Goal: Task Accomplishment & Management: Use online tool/utility

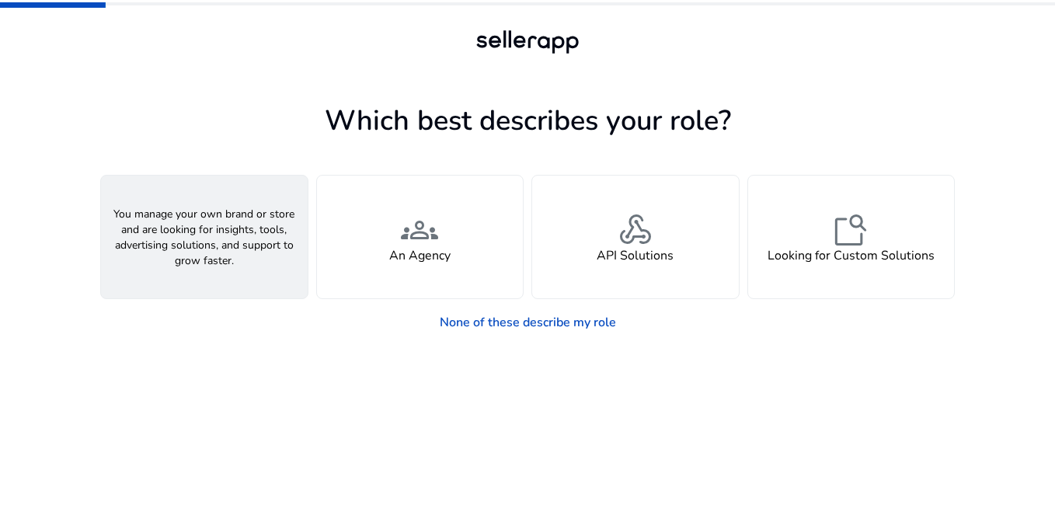
click at [222, 243] on span "person" at bounding box center [204, 229] width 37 height 37
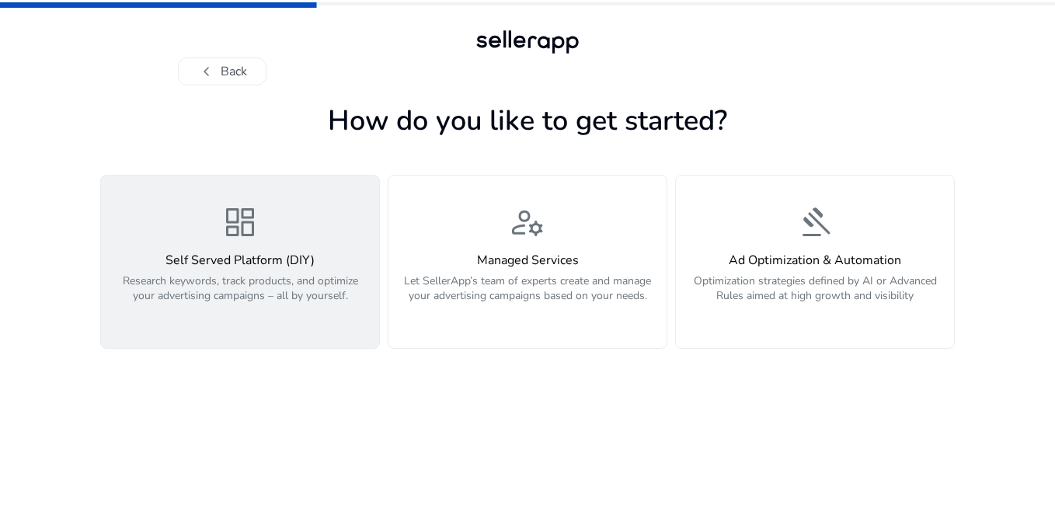
click at [262, 253] on h4 "Self Served Platform (DIY)" at bounding box center [240, 260] width 260 height 15
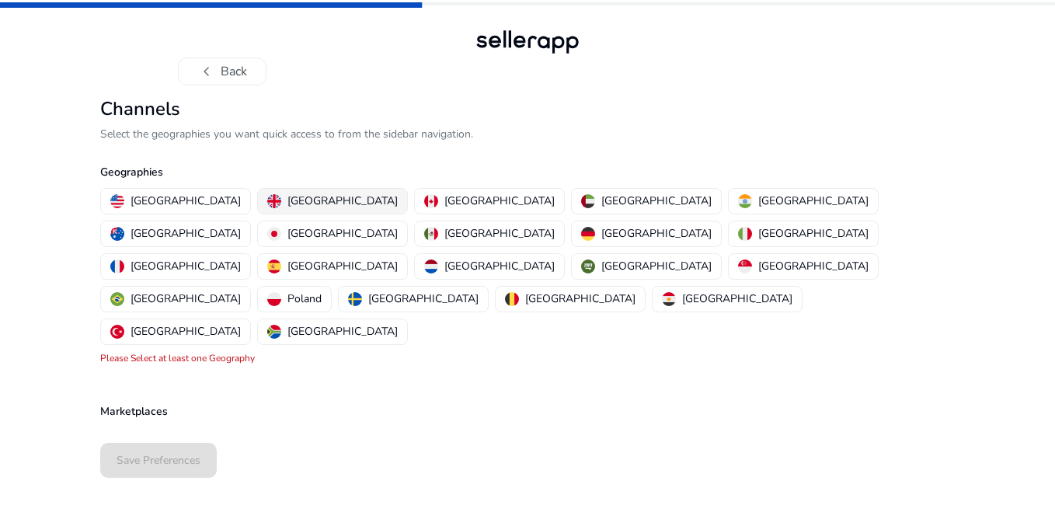
click at [291, 207] on p "United Kingdom" at bounding box center [342, 201] width 110 height 16
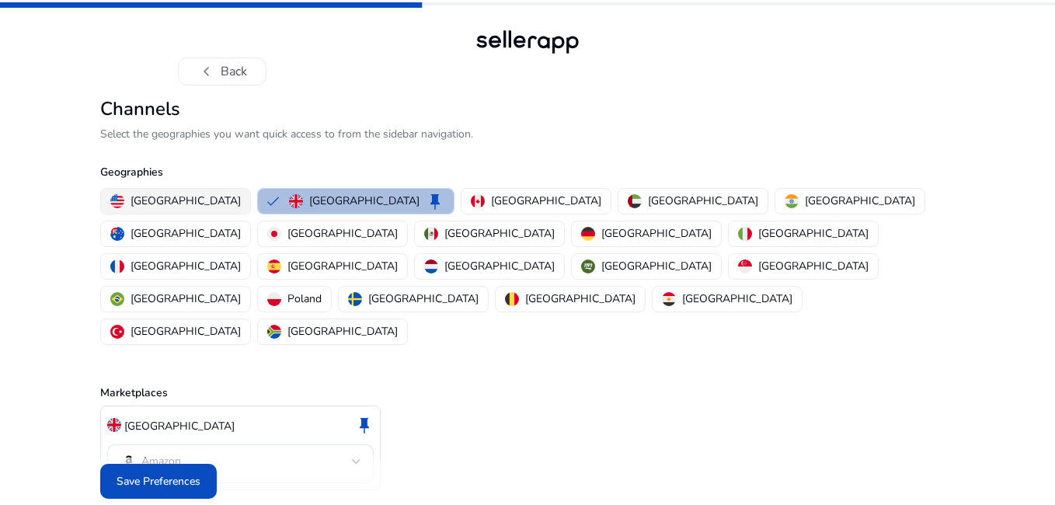
click at [172, 207] on p "United States" at bounding box center [186, 201] width 110 height 16
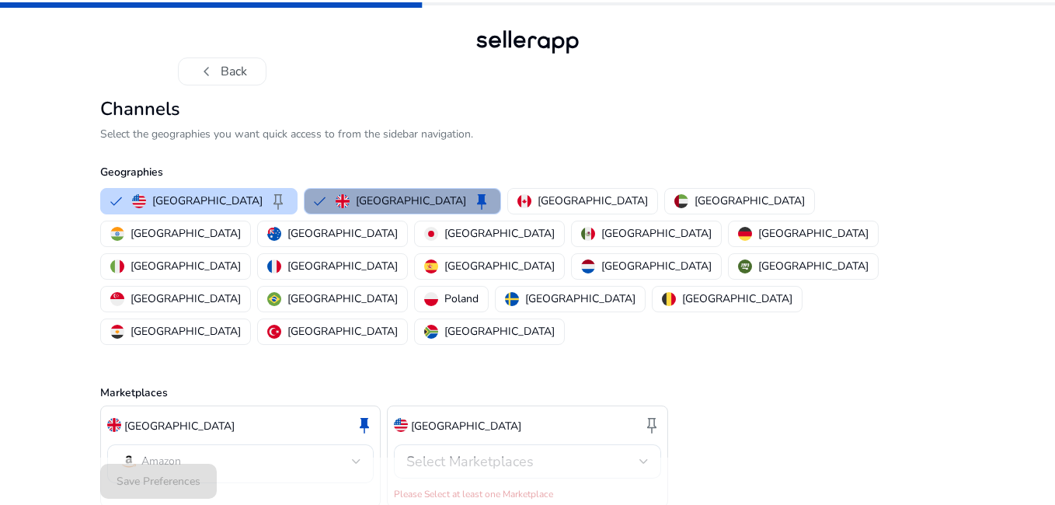
click at [359, 203] on p "United Kingdom" at bounding box center [411, 201] width 110 height 16
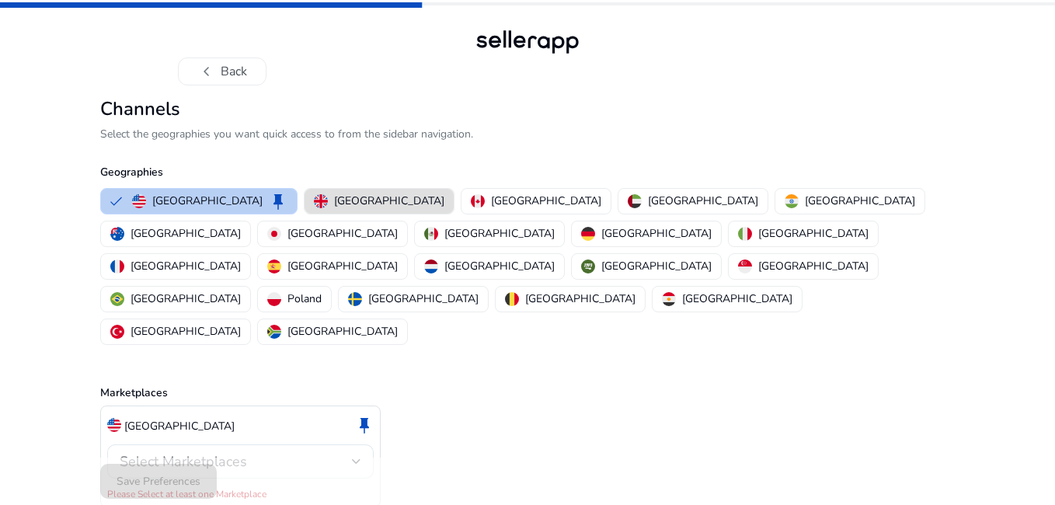
click at [206, 201] on p "United States" at bounding box center [207, 201] width 110 height 16
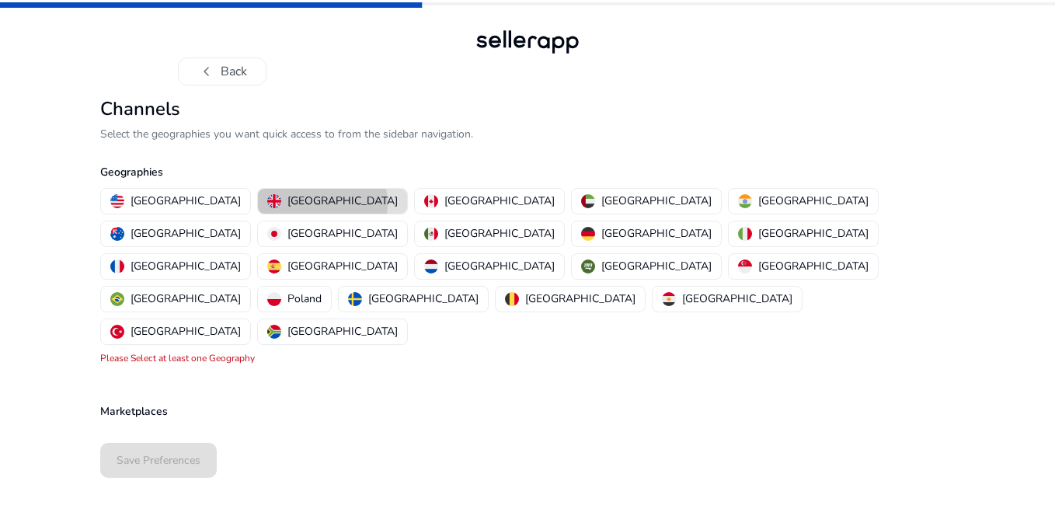
click at [287, 204] on p "United Kingdom" at bounding box center [342, 201] width 110 height 16
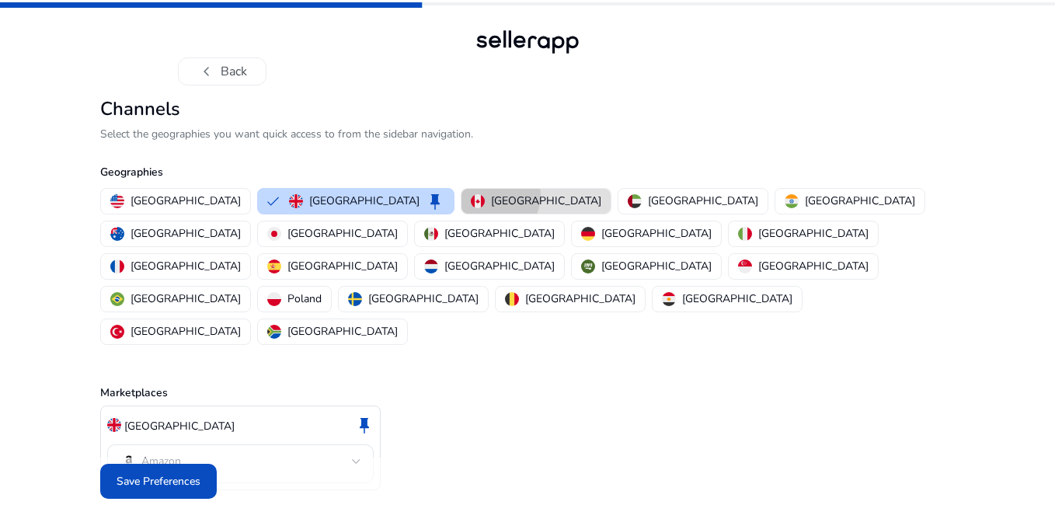
click at [491, 196] on p "Canada" at bounding box center [546, 201] width 110 height 16
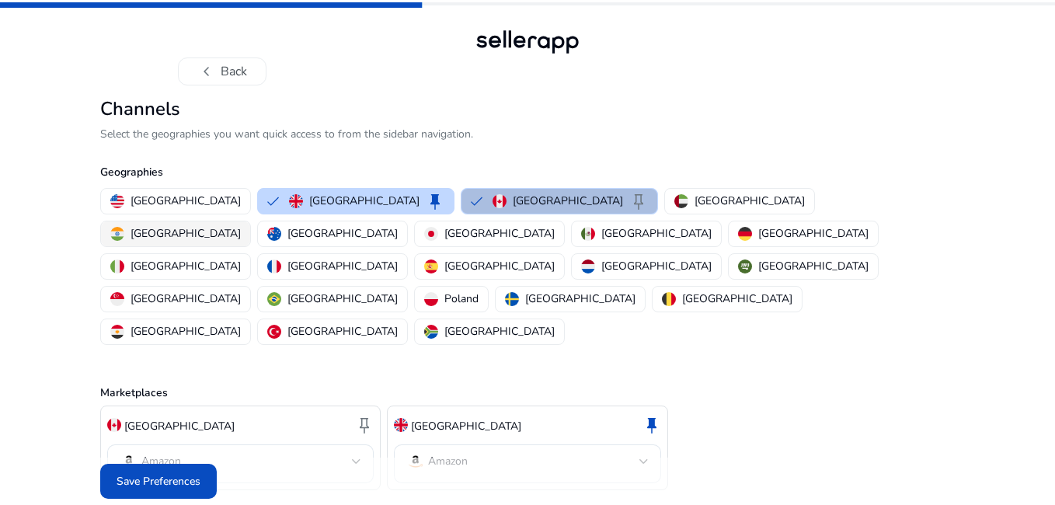
click at [250, 221] on button "India" at bounding box center [175, 233] width 149 height 25
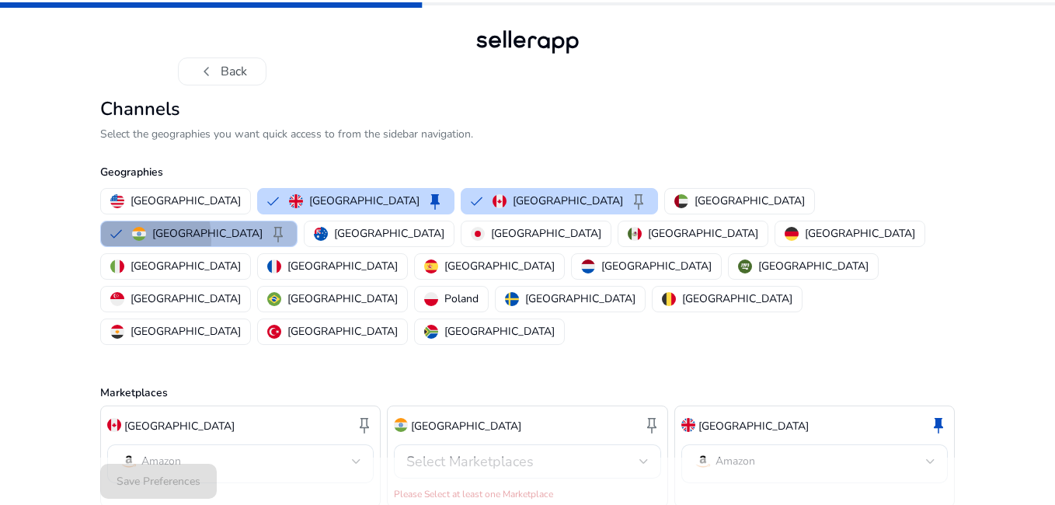
click at [297, 221] on button "India keep" at bounding box center [199, 233] width 196 height 25
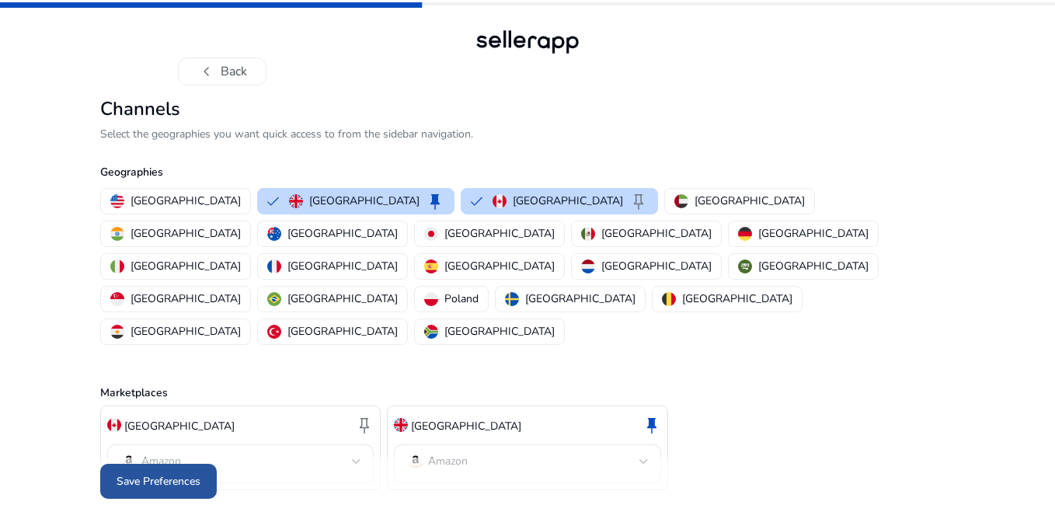
click at [206, 463] on span at bounding box center [158, 481] width 117 height 37
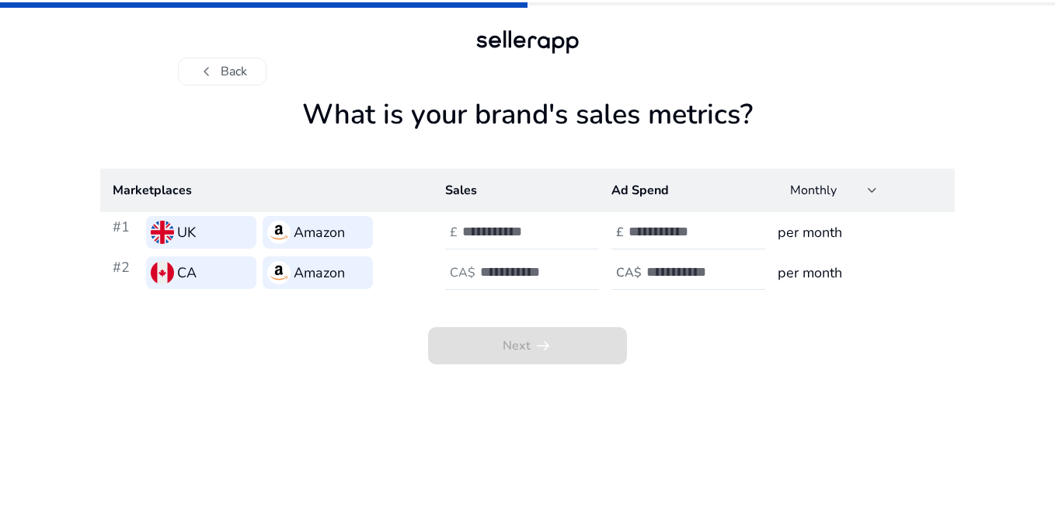
click at [513, 225] on input "number" at bounding box center [514, 231] width 105 height 17
click at [538, 345] on span "Next arrow_right_alt" at bounding box center [527, 345] width 199 height 37
click at [499, 231] on input "number" at bounding box center [514, 231] width 105 height 17
click at [562, 237] on input "**" at bounding box center [514, 231] width 105 height 17
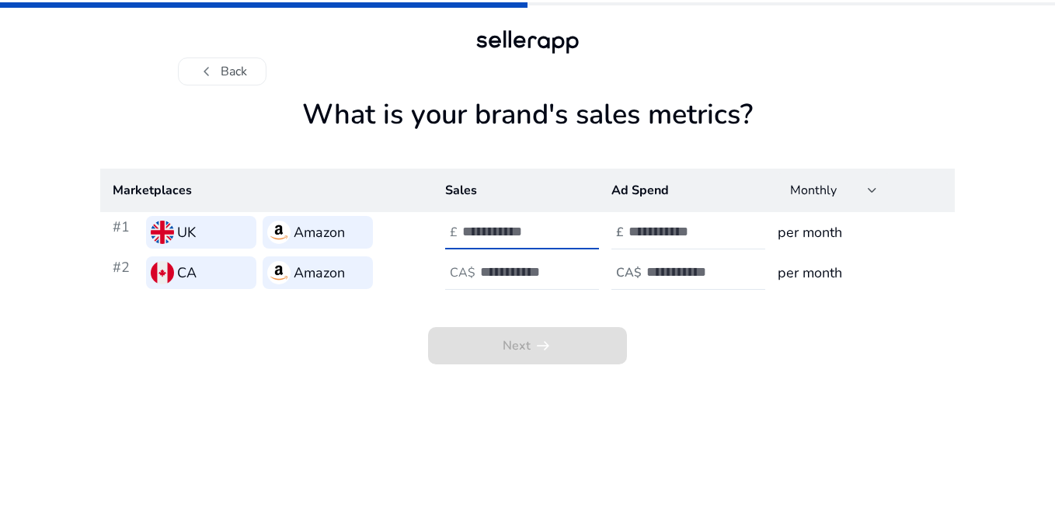
click at [559, 227] on input "**" at bounding box center [514, 231] width 105 height 17
type input "*"
click at [559, 227] on input "*" at bounding box center [514, 231] width 105 height 17
click at [519, 264] on input "number" at bounding box center [532, 271] width 105 height 17
click at [580, 267] on input "*" at bounding box center [532, 271] width 105 height 17
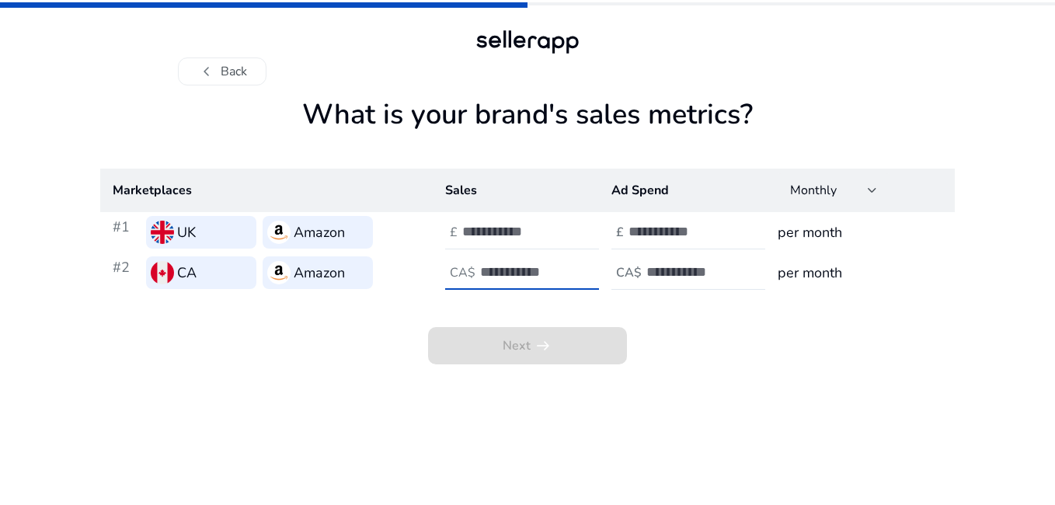
type input "*"
click at [577, 276] on input "*" at bounding box center [532, 271] width 105 height 17
click at [687, 235] on input "number" at bounding box center [681, 231] width 105 height 17
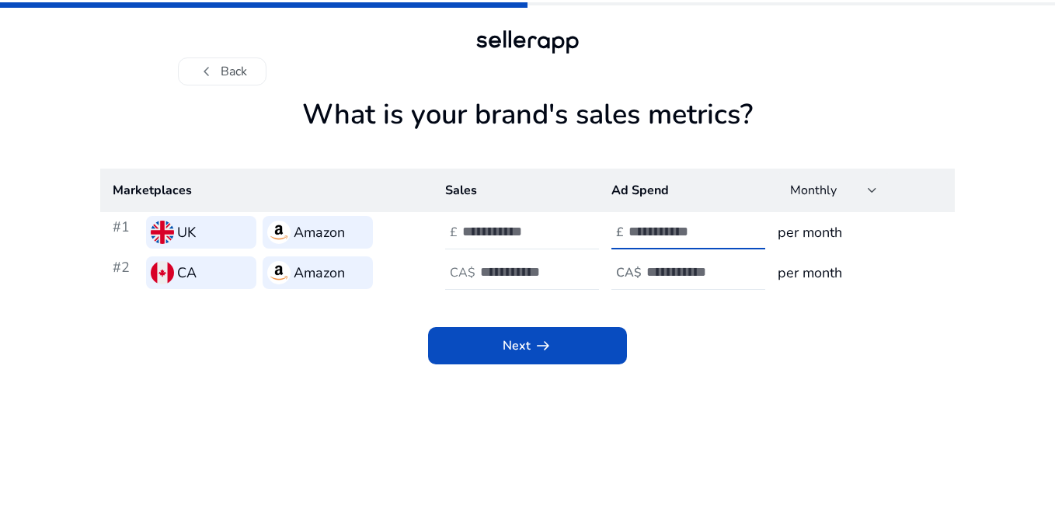
click at [728, 228] on input "*" at bounding box center [681, 231] width 105 height 17
type input "*"
click at [727, 239] on input "*" at bounding box center [681, 231] width 105 height 17
click at [716, 282] on div at bounding box center [716, 273] width 140 height 34
click at [744, 270] on input "*" at bounding box center [698, 271] width 105 height 17
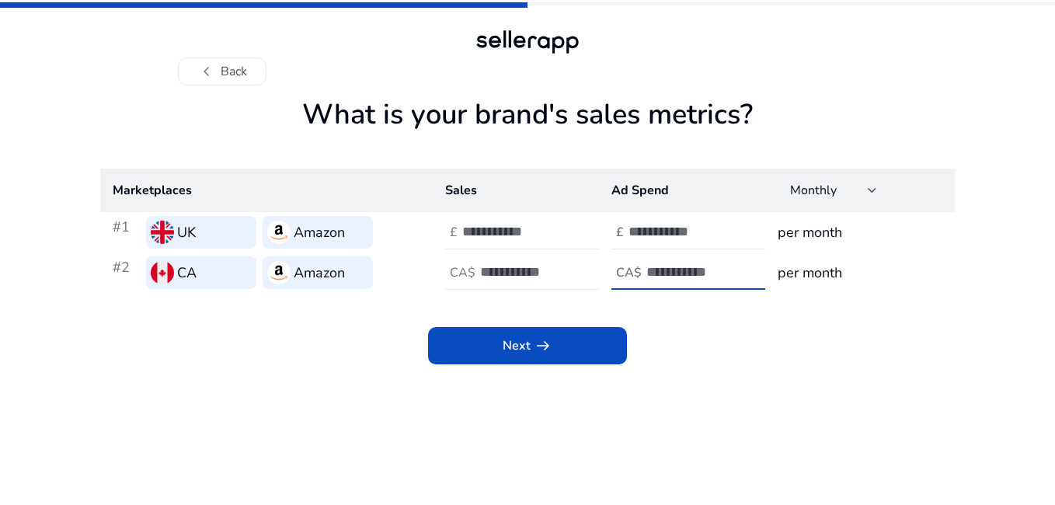
type input "*"
click at [744, 281] on input "*" at bounding box center [698, 271] width 105 height 17
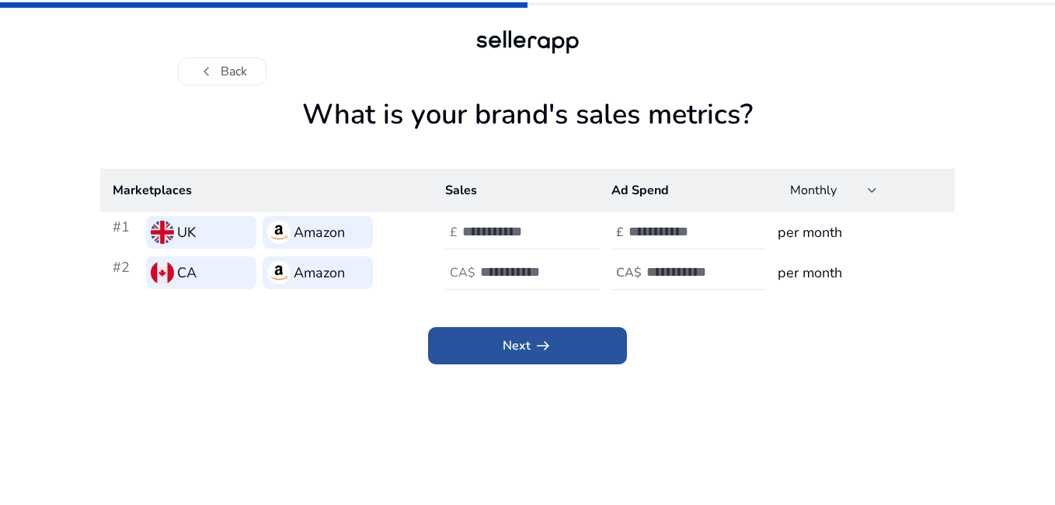
click at [578, 341] on span at bounding box center [527, 345] width 199 height 37
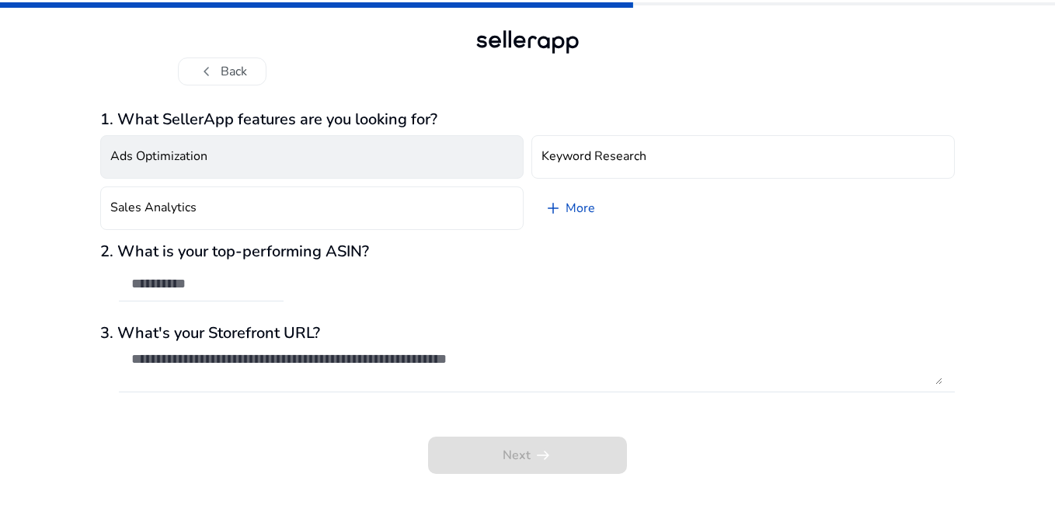
click at [216, 151] on button "Ads Optimization" at bounding box center [311, 157] width 423 height 44
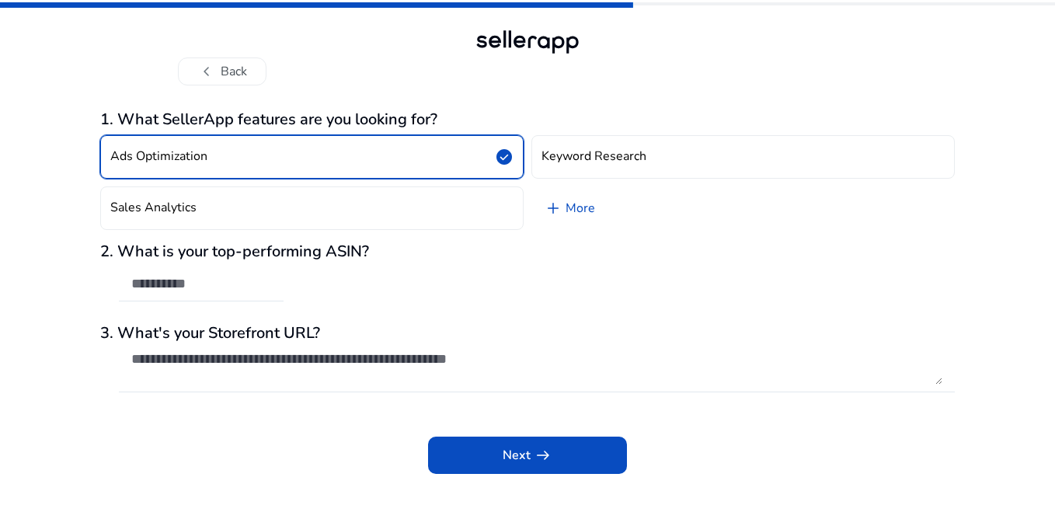
click at [361, 165] on button "Ads Optimization check_circle" at bounding box center [311, 157] width 423 height 44
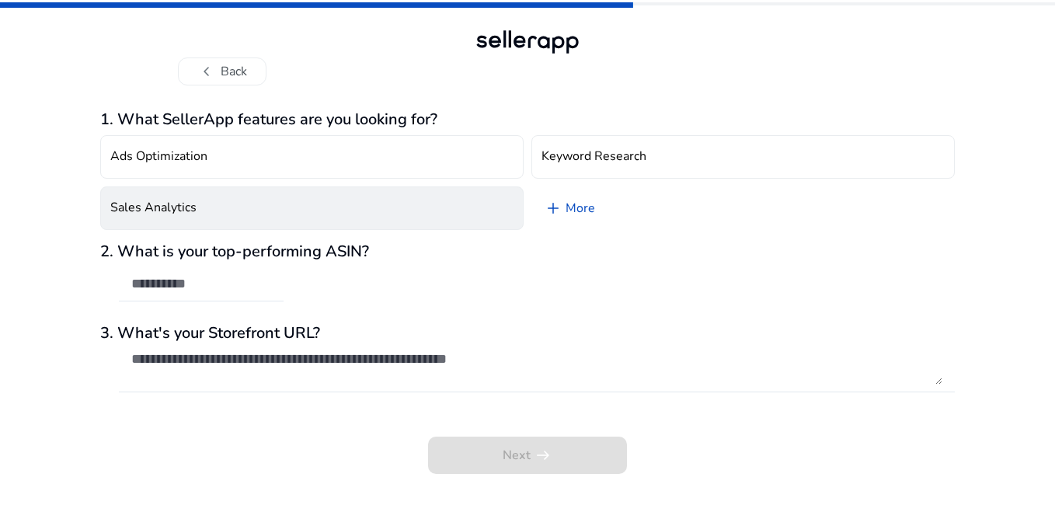
click at [305, 217] on button "Sales Analytics" at bounding box center [311, 208] width 423 height 44
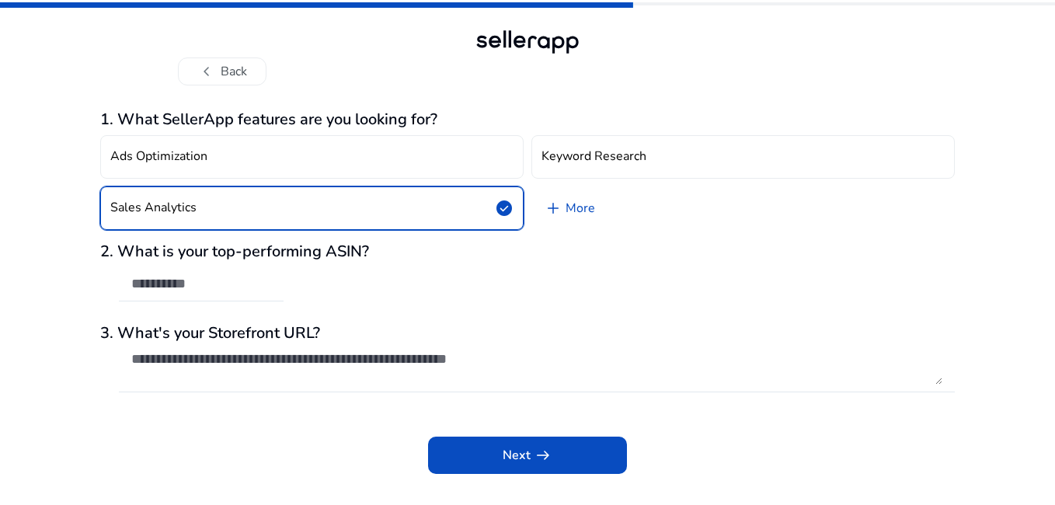
click at [305, 217] on button "Sales Analytics check_circle" at bounding box center [311, 208] width 423 height 44
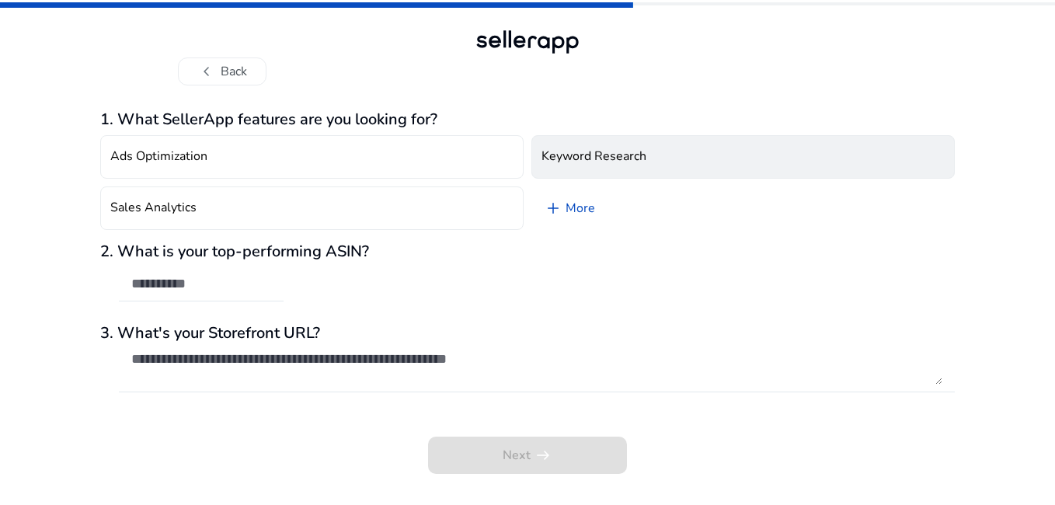
click at [605, 149] on h4 "Keyword Research" at bounding box center [594, 156] width 105 height 15
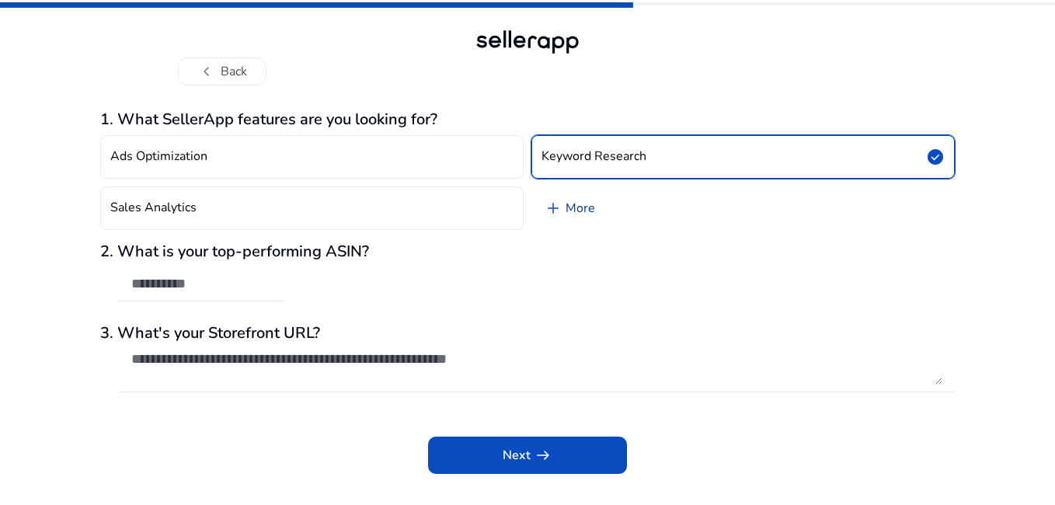
click at [587, 201] on link "add More" at bounding box center [569, 208] width 76 height 44
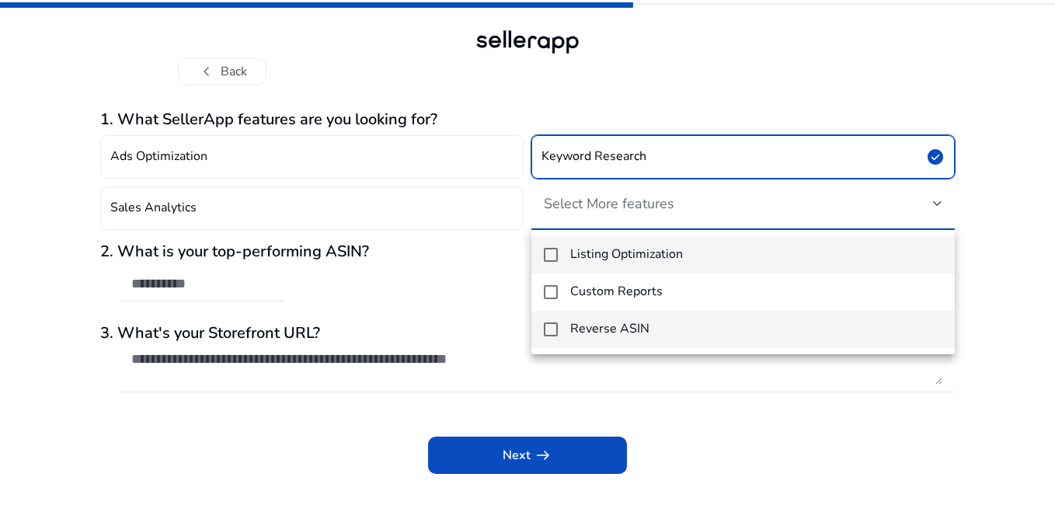
click at [601, 322] on h4 "Reverse ASIN" at bounding box center [609, 329] width 79 height 15
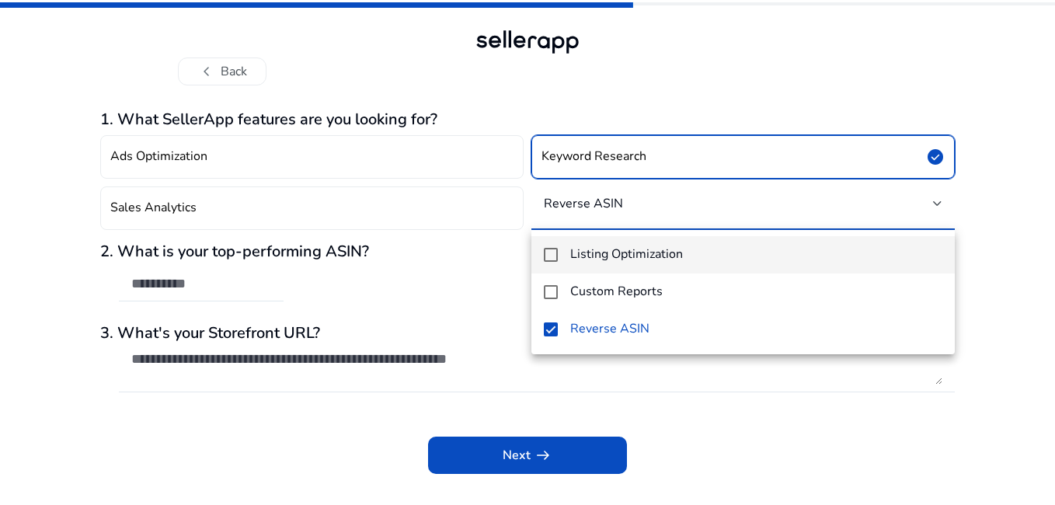
click at [615, 254] on h4 "Listing Optimization" at bounding box center [626, 254] width 113 height 15
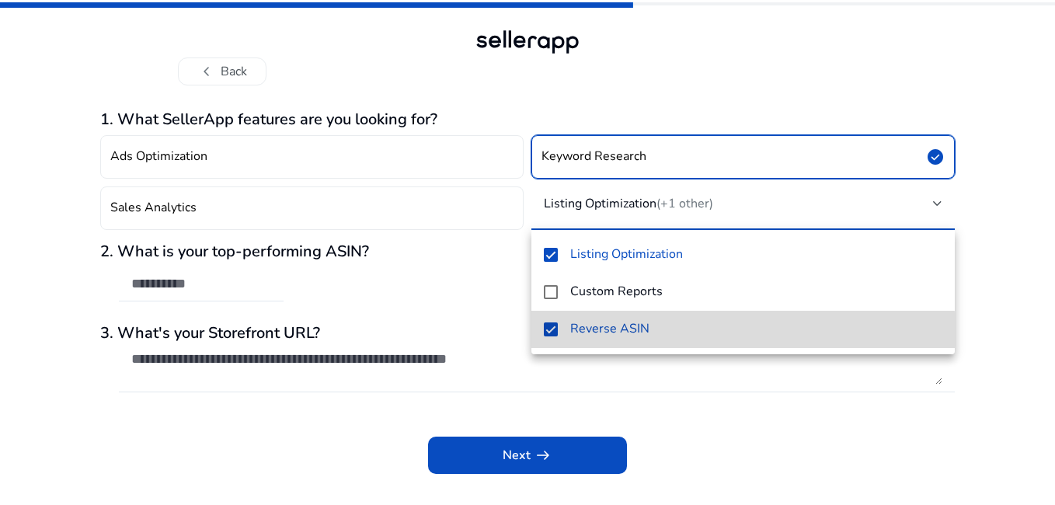
click at [591, 336] on h4 "Reverse ASIN" at bounding box center [609, 329] width 79 height 15
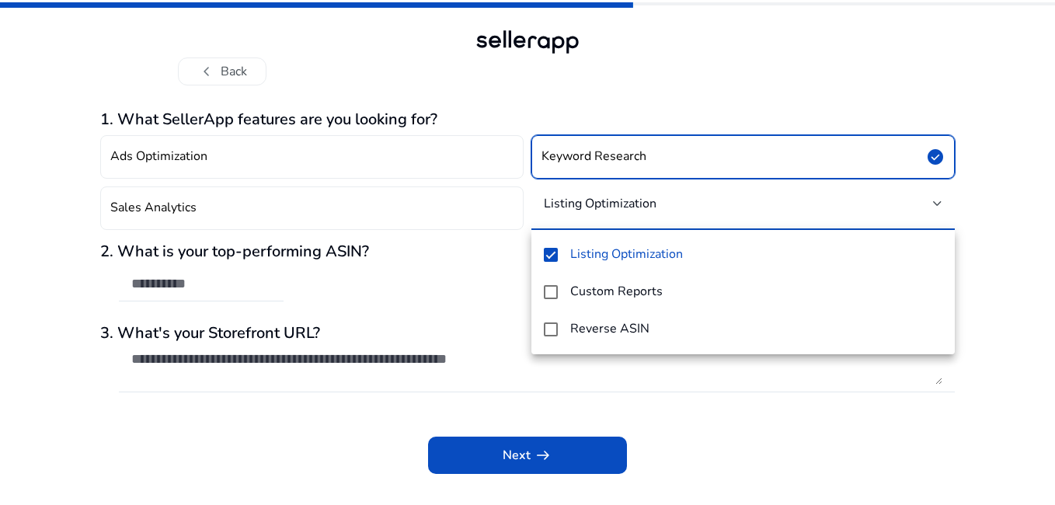
click at [502, 274] on div at bounding box center [527, 252] width 1055 height 505
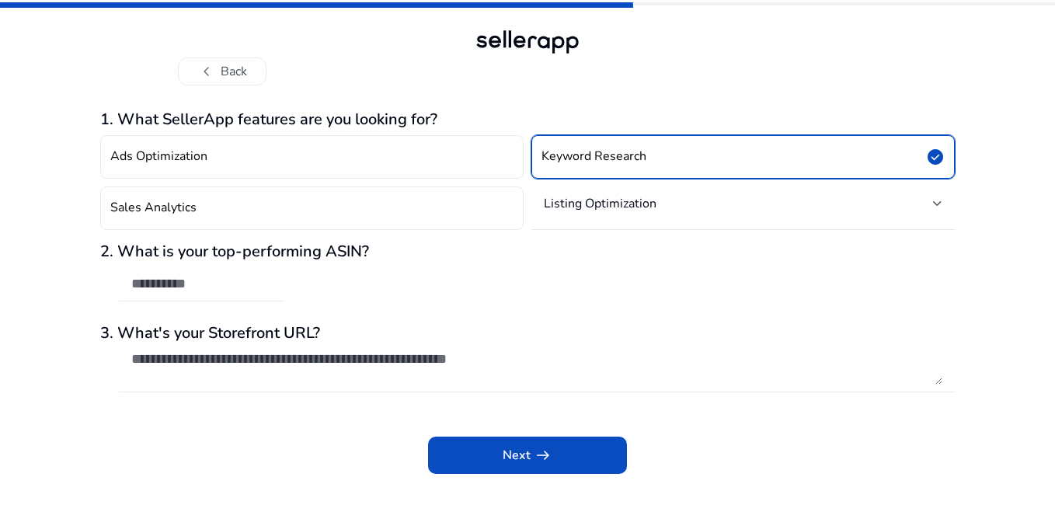
click at [635, 230] on div "Ads Optimization Keyword Research check_circle Sales Analytics Listing Optimiza…" at bounding box center [527, 182] width 855 height 107
click at [281, 281] on div at bounding box center [201, 284] width 165 height 34
drag, startPoint x: 340, startPoint y: 288, endPoint x: 226, endPoint y: 271, distance: 114.7
click at [226, 271] on div at bounding box center [201, 284] width 140 height 34
drag, startPoint x: 226, startPoint y: 271, endPoint x: 176, endPoint y: 270, distance: 50.5
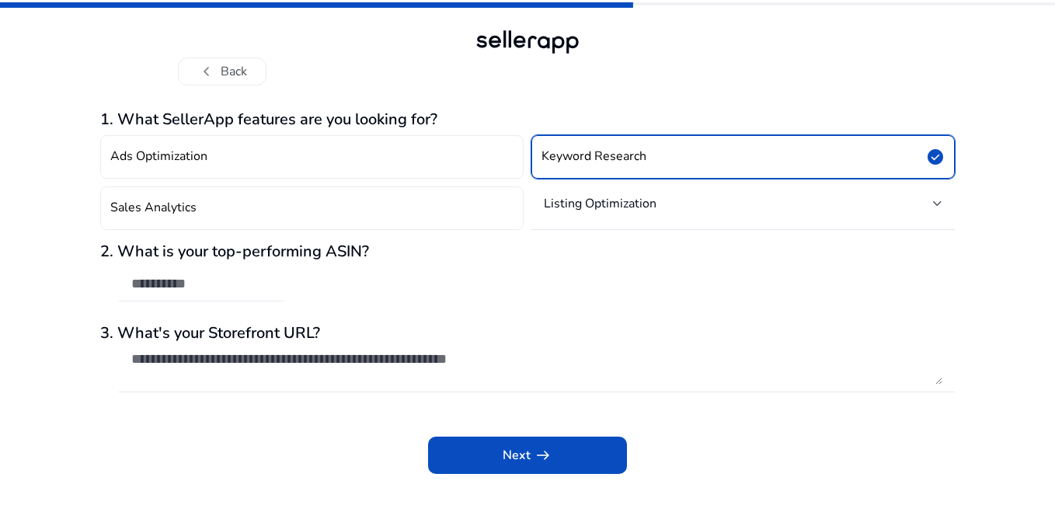
click at [176, 270] on div at bounding box center [201, 284] width 140 height 34
paste input "**********"
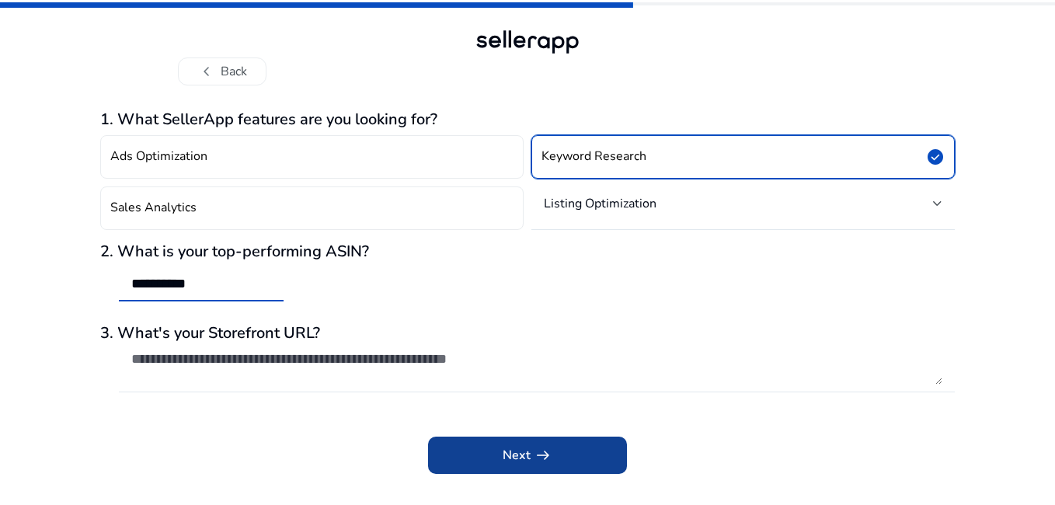
type input "**********"
click at [465, 443] on span at bounding box center [527, 455] width 199 height 37
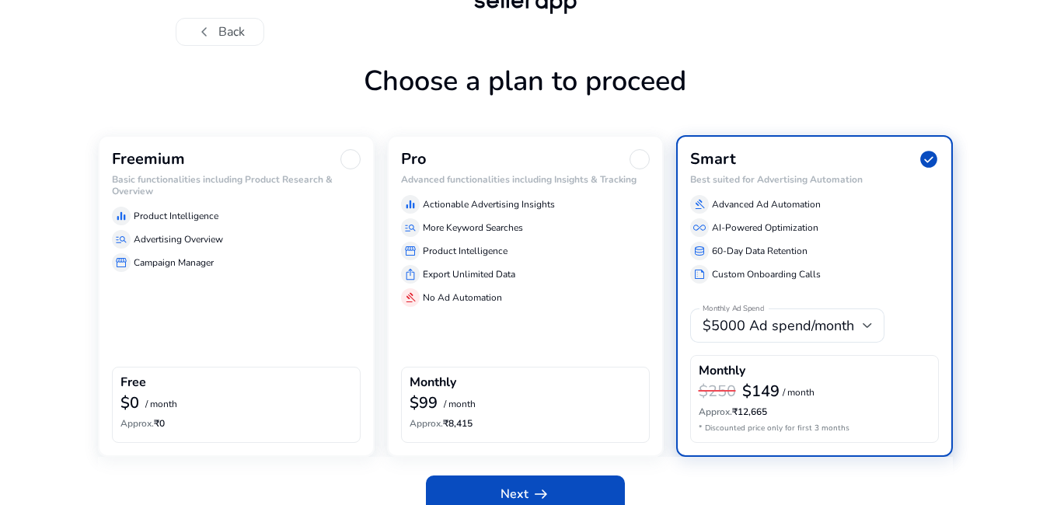
scroll to position [60, 0]
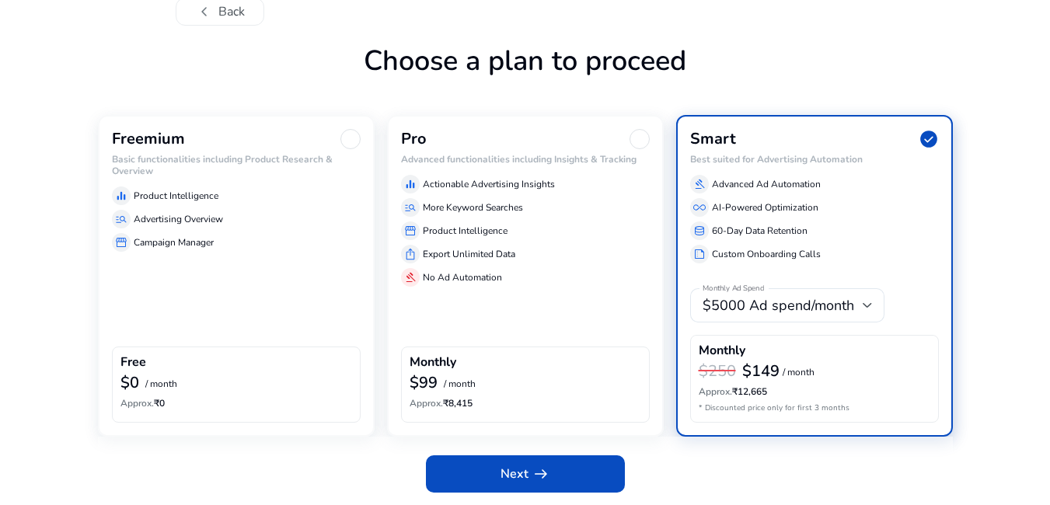
click at [291, 305] on div "Freemium Basic functionalities including Product Research & Overview equalizer …" at bounding box center [236, 275] width 277 height 321
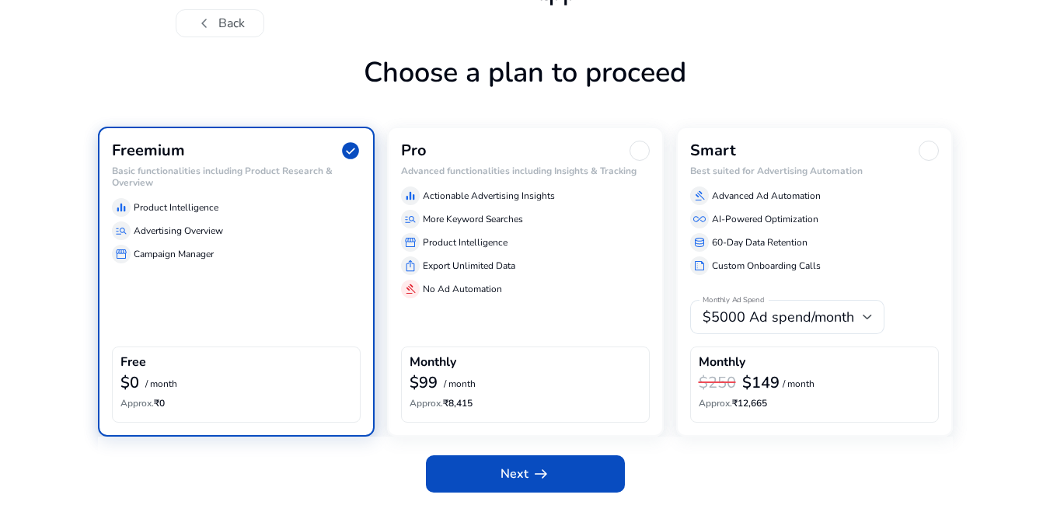
scroll to position [48, 0]
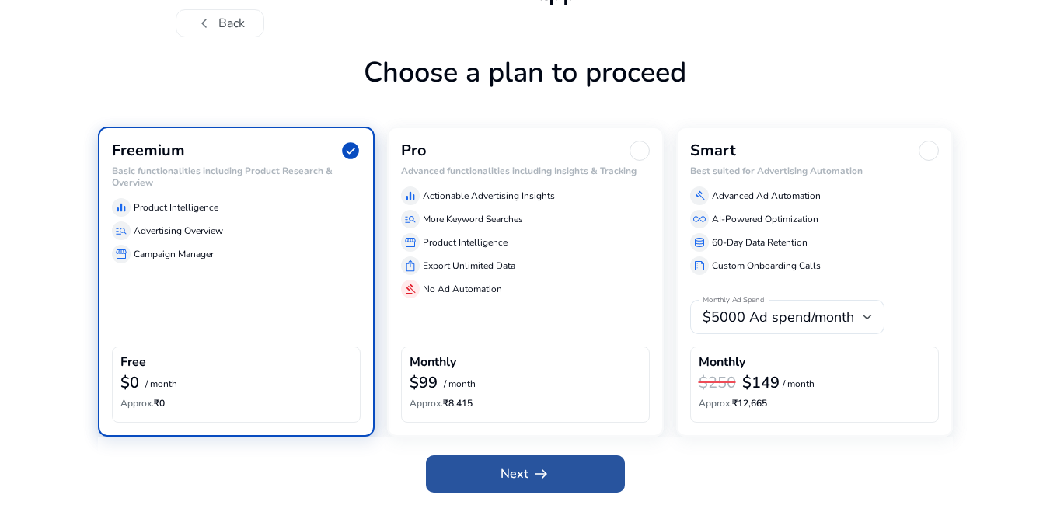
click at [501, 473] on span "Next arrow_right_alt" at bounding box center [525, 474] width 50 height 19
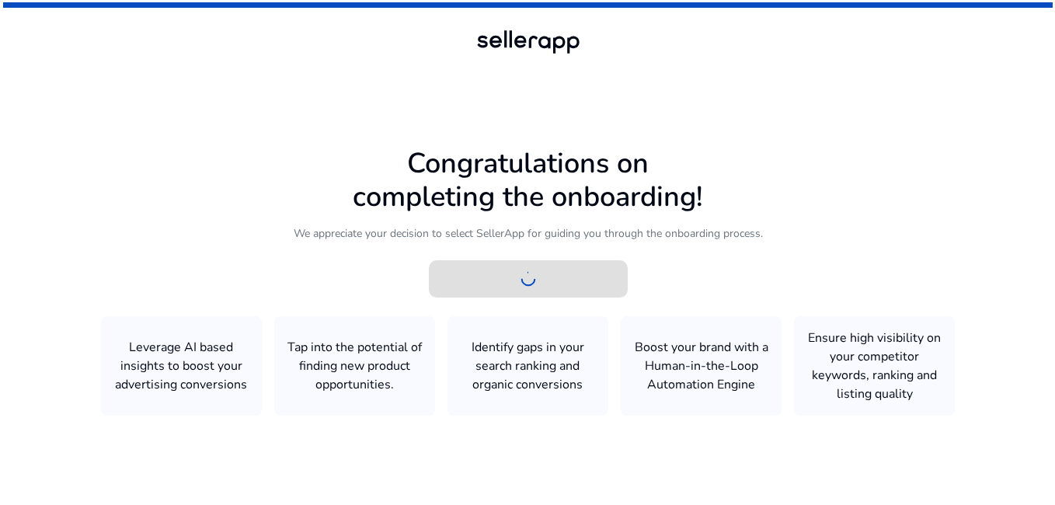
scroll to position [0, 0]
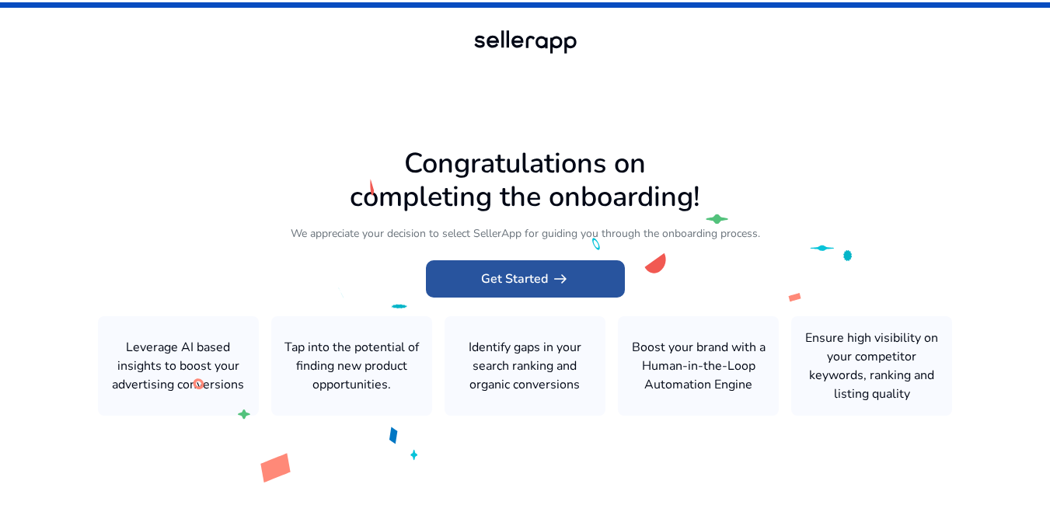
click at [520, 283] on span "Get Started arrow_right_alt" at bounding box center [525, 279] width 89 height 19
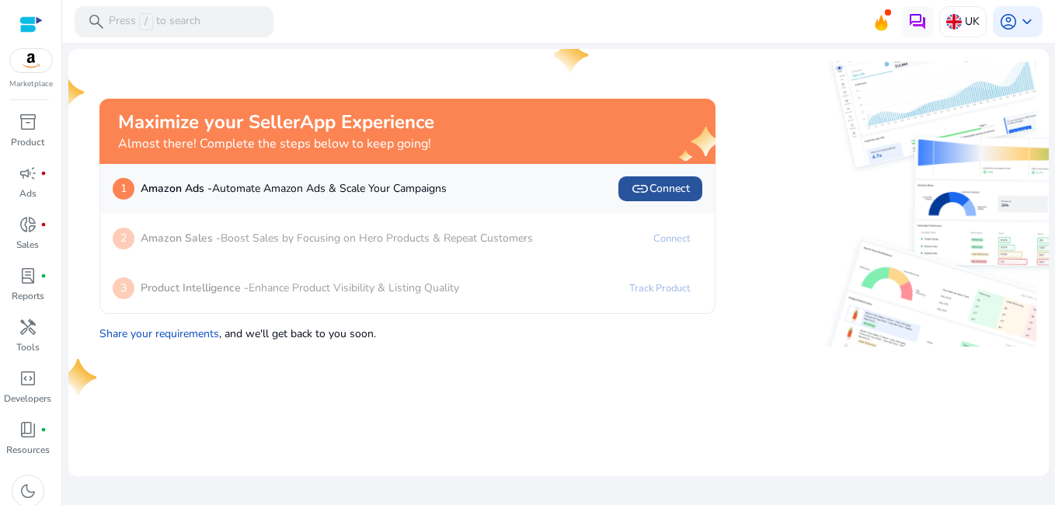
click at [647, 186] on span "link" at bounding box center [640, 188] width 19 height 19
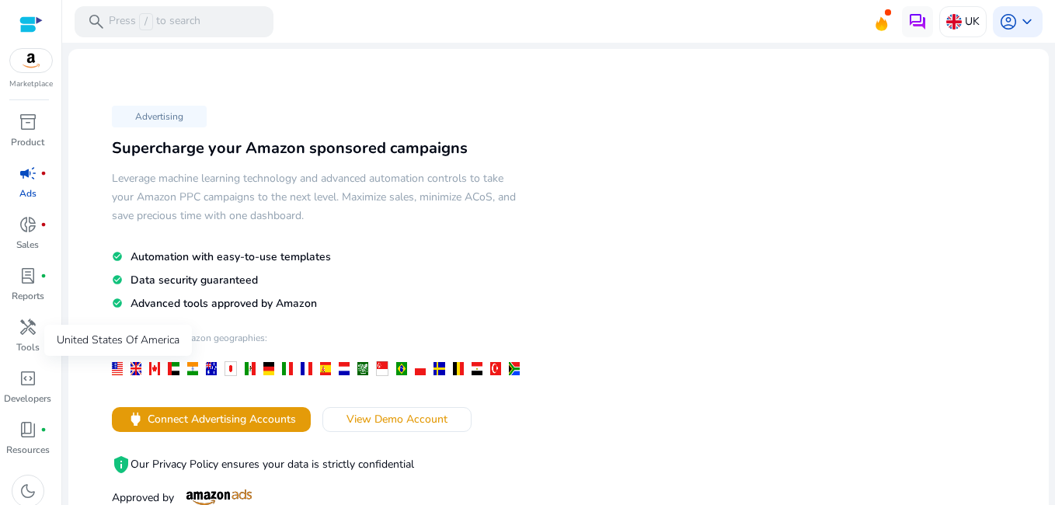
click at [115, 369] on div at bounding box center [117, 368] width 11 height 13
click at [157, 371] on div at bounding box center [154, 368] width 11 height 13
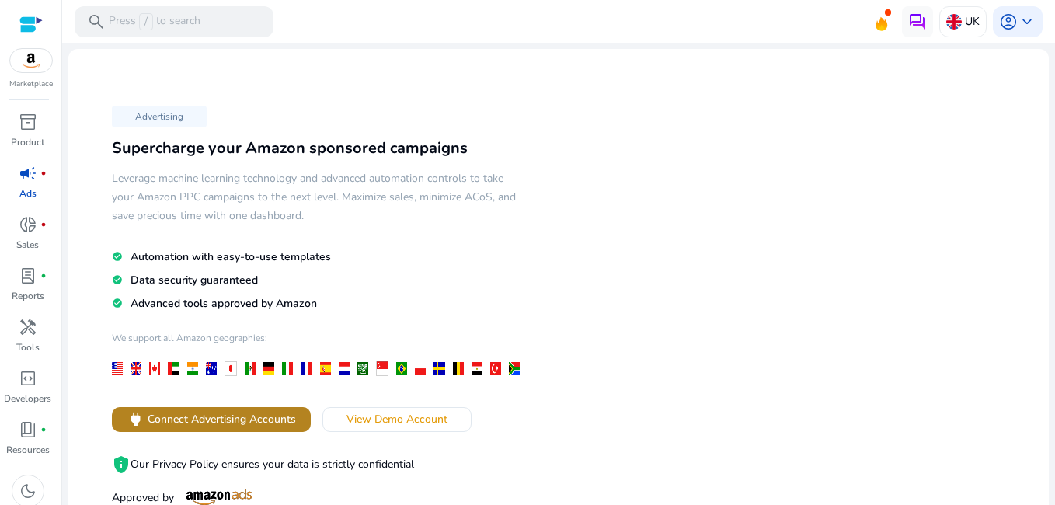
click at [190, 415] on span "Connect Advertising Accounts" at bounding box center [222, 419] width 148 height 16
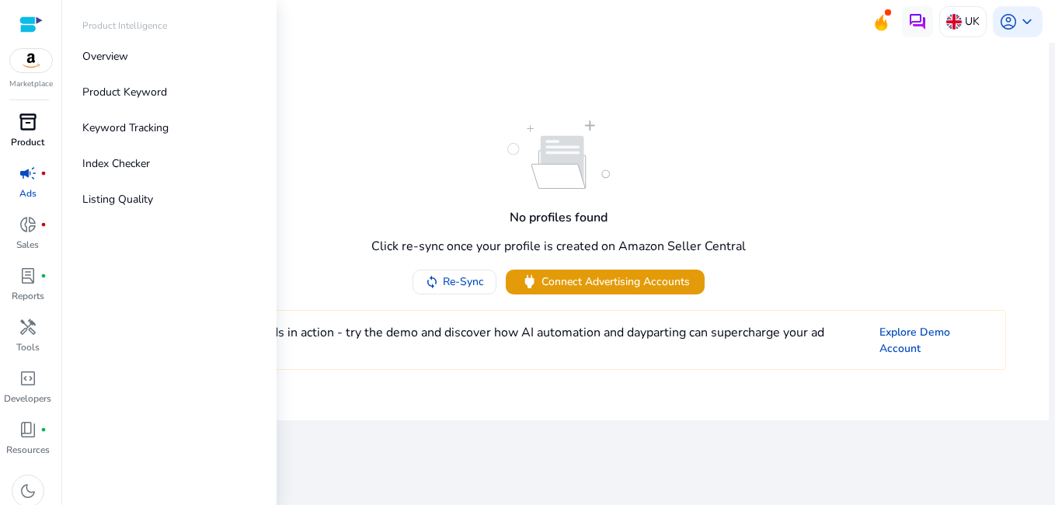
click at [43, 134] on link "inventory_2 Product" at bounding box center [27, 135] width 55 height 51
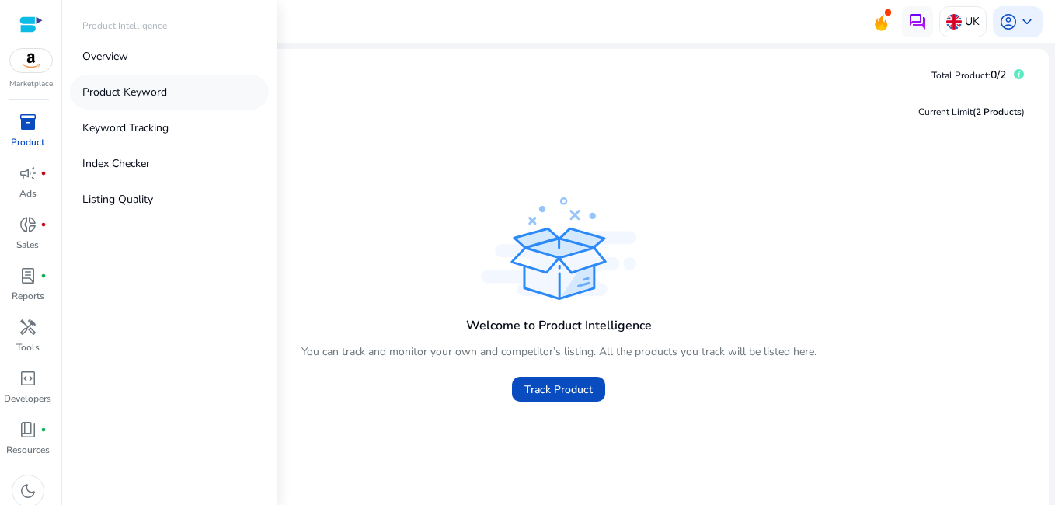
click at [123, 88] on p "Product Keyword" at bounding box center [124, 92] width 85 height 16
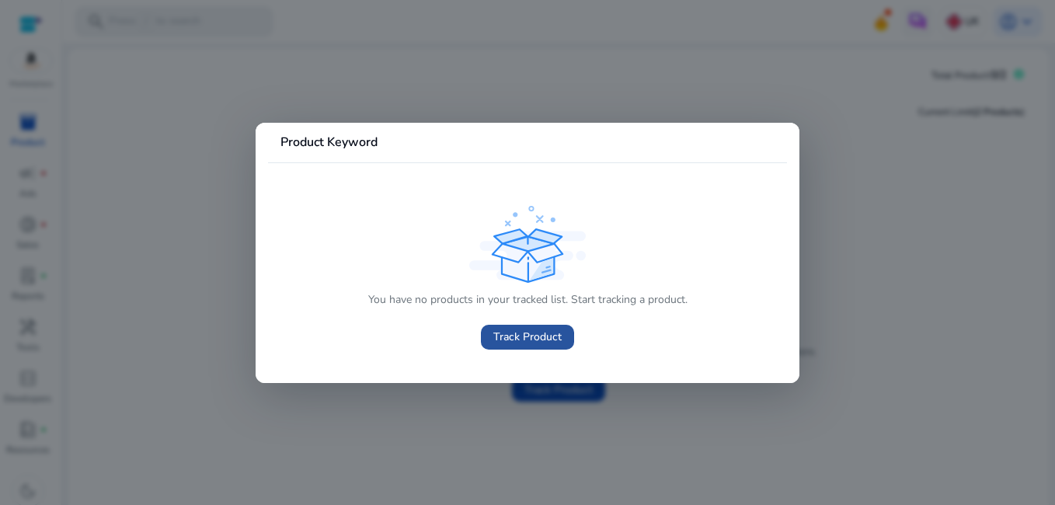
click at [497, 337] on span "Track Product" at bounding box center [527, 337] width 68 height 16
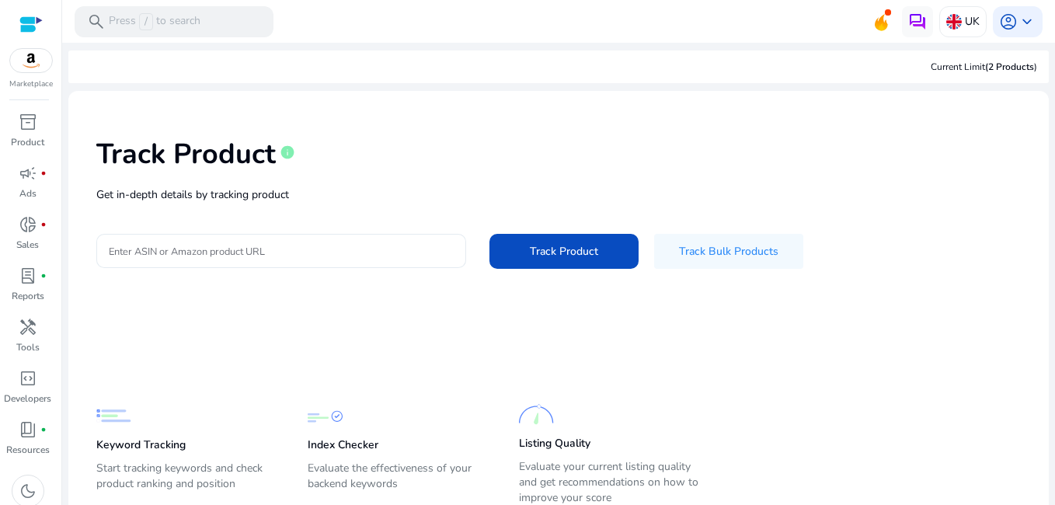
click at [266, 241] on div at bounding box center [281, 251] width 345 height 34
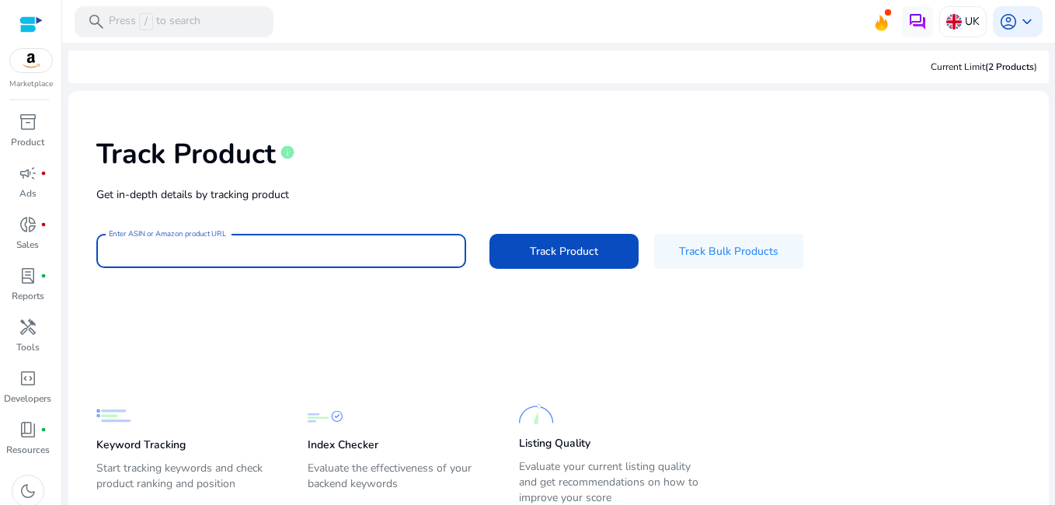
paste input "**********"
type input "**********"
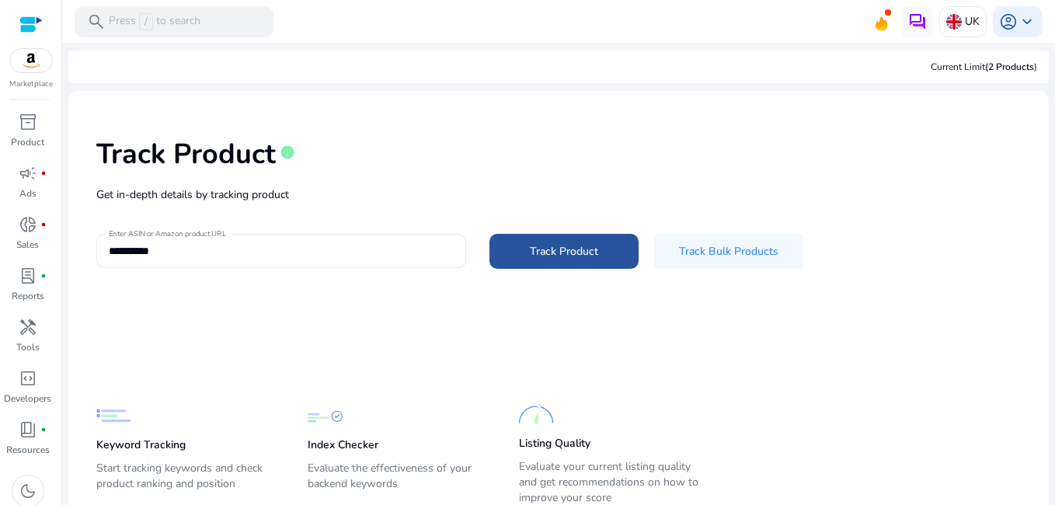
click at [570, 250] on span "Track Product" at bounding box center [564, 251] width 68 height 16
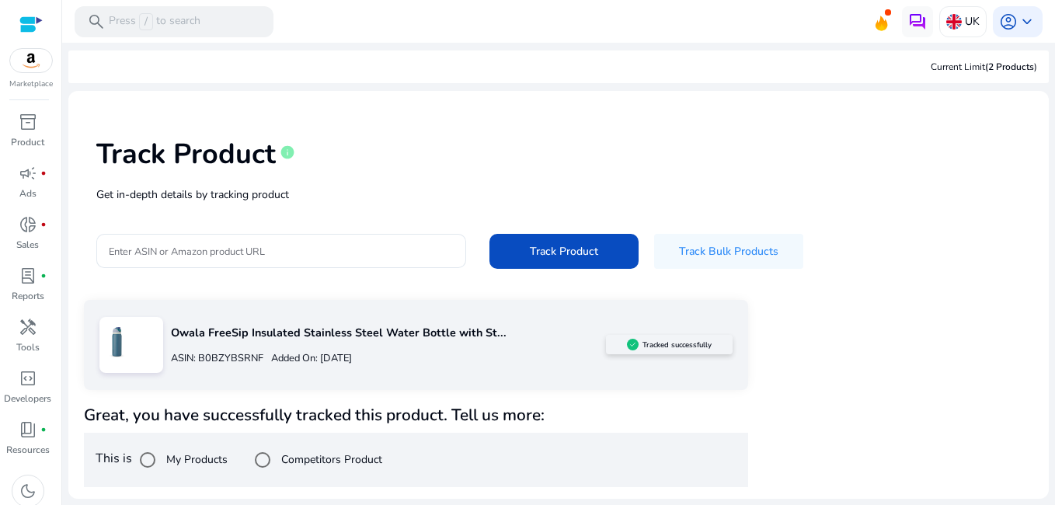
click at [470, 351] on div "ASIN: B0BZYBSRNF Added On: September 19, 2025" at bounding box center [389, 358] width 436 height 25
click at [632, 349] on img at bounding box center [633, 345] width 12 height 12
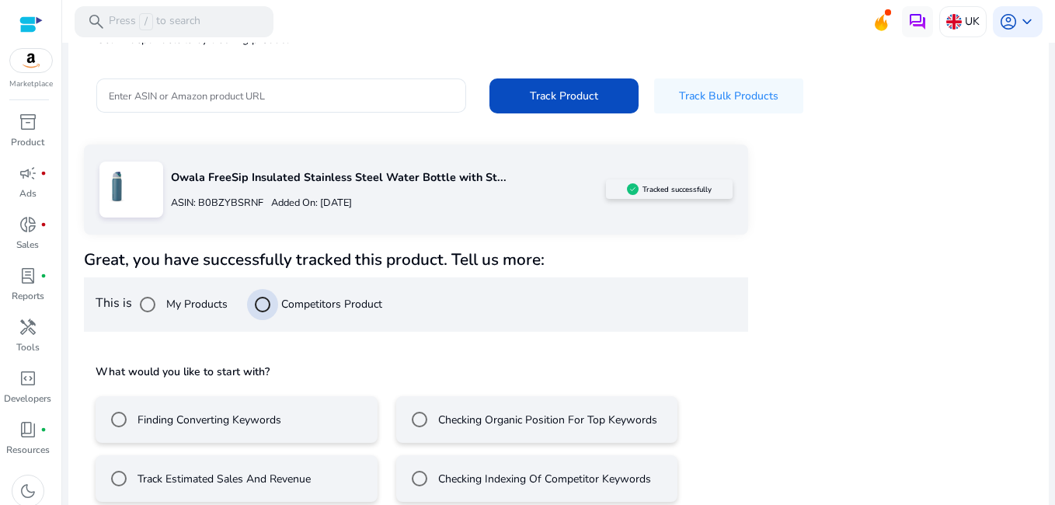
scroll to position [176, 0]
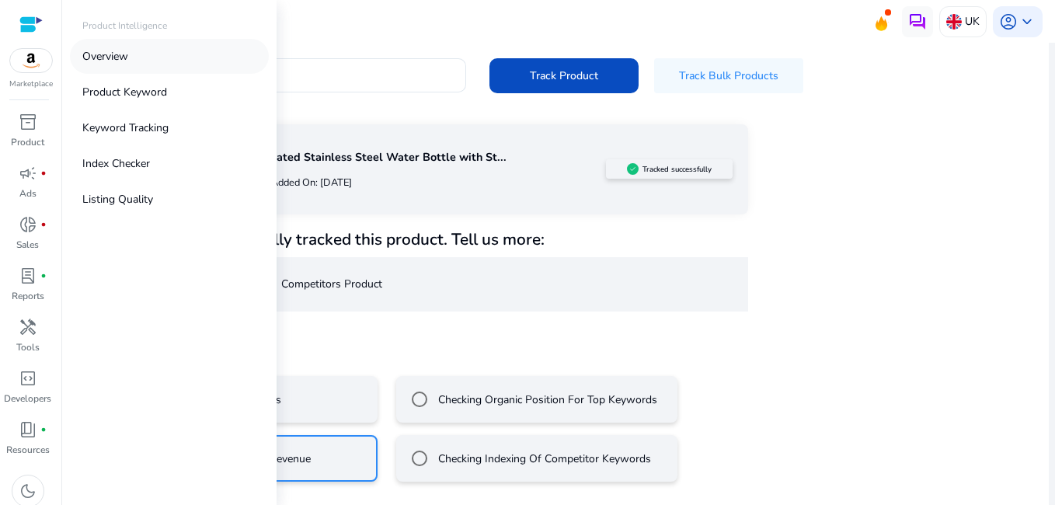
click at [97, 61] on p "Overview" at bounding box center [105, 56] width 46 height 16
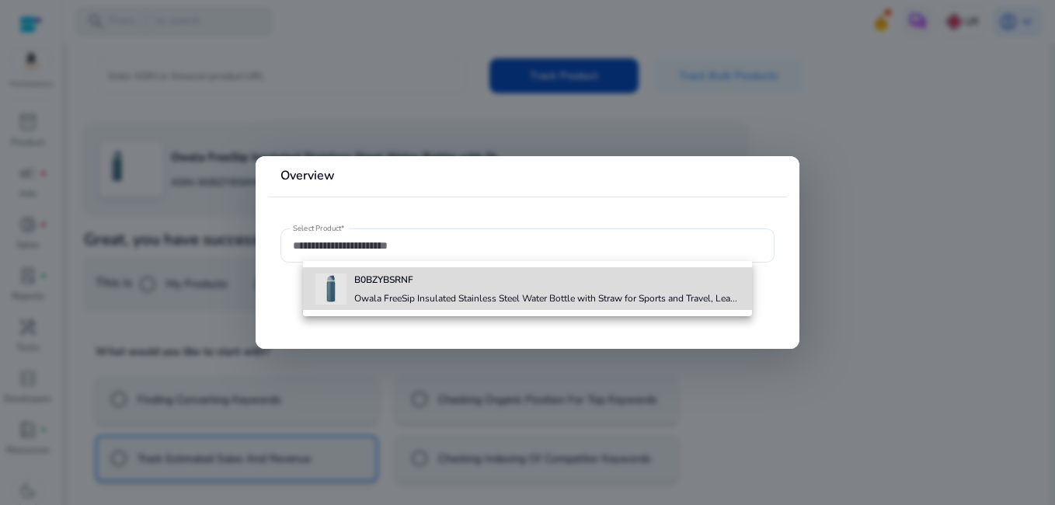
click at [367, 285] on b "B0BZYBSRNF" at bounding box center [383, 280] width 59 height 12
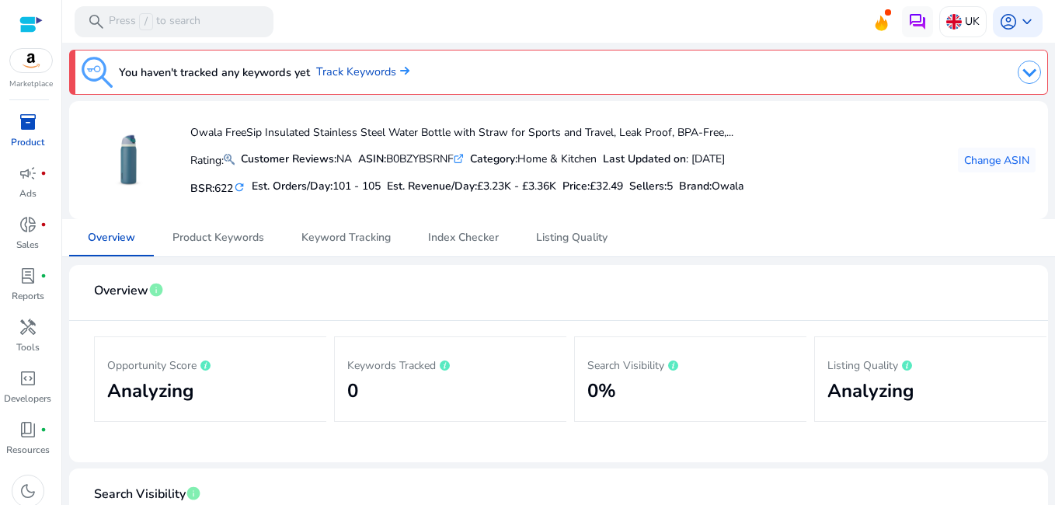
click at [183, 399] on h2 "Analyzing" at bounding box center [210, 391] width 207 height 23
click at [23, 131] on span "inventory_2" at bounding box center [28, 122] width 19 height 19
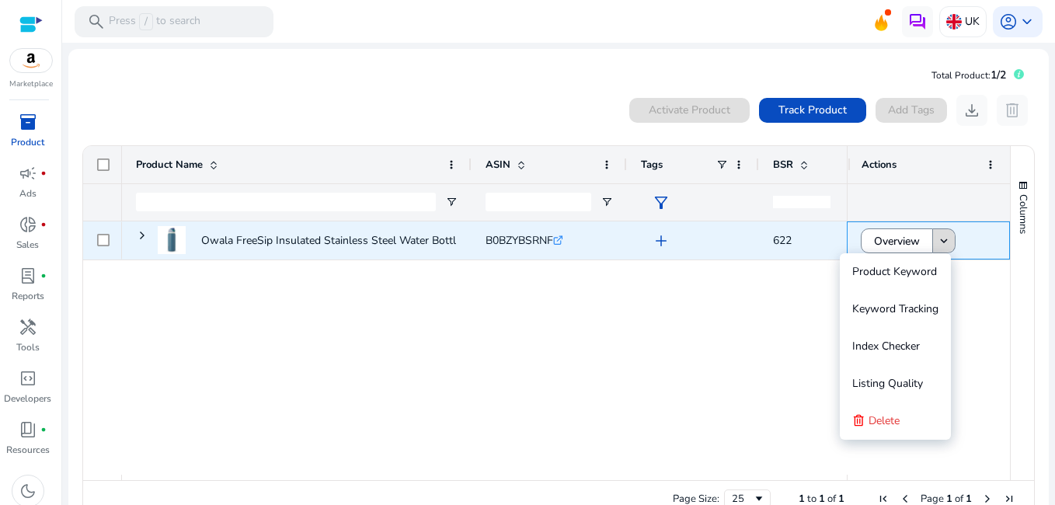
click at [937, 239] on mat-icon "keyboard_arrow_down" at bounding box center [944, 241] width 14 height 14
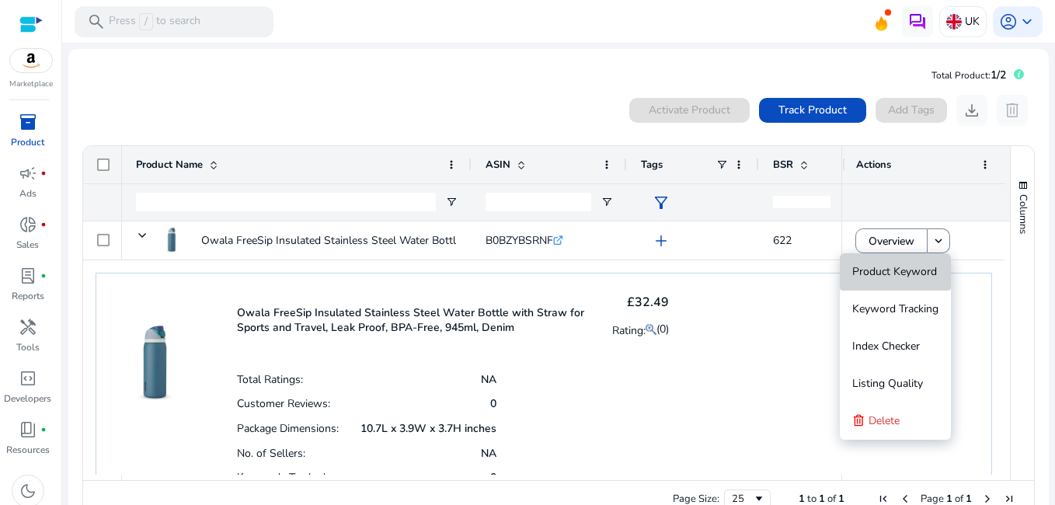
click at [904, 278] on span "Product Keyword" at bounding box center [894, 271] width 85 height 15
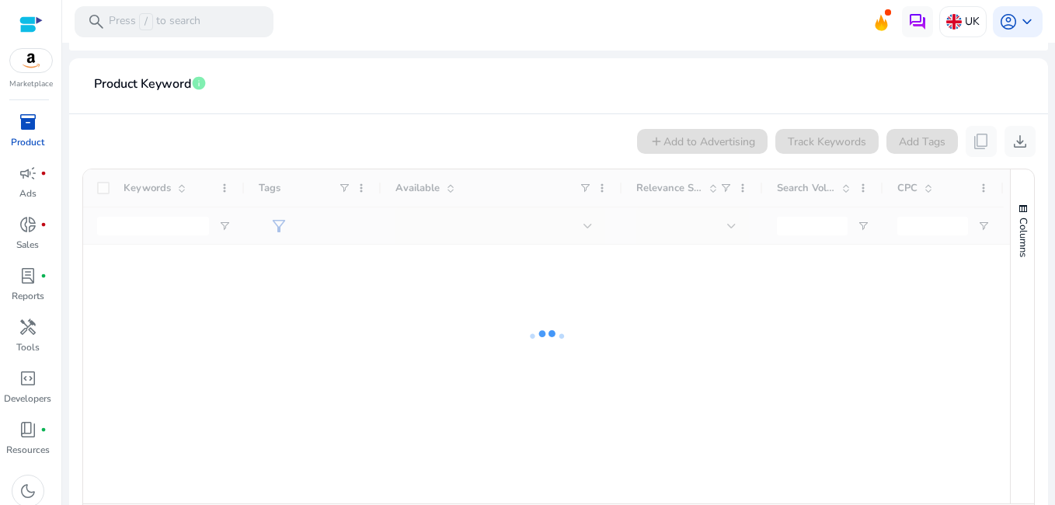
scroll to position [291, 0]
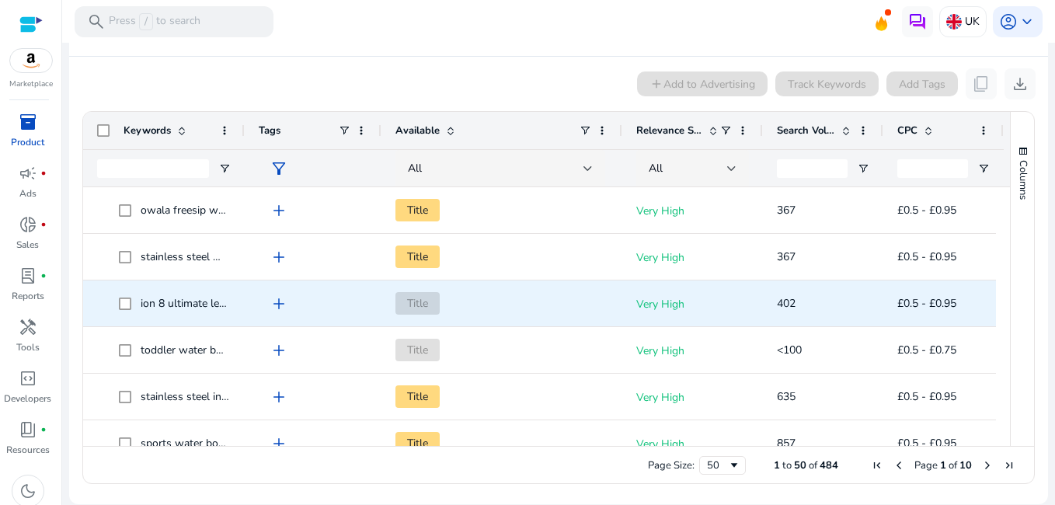
click at [179, 308] on span "ion 8 ultimate leak proof bpa-free sports water bottle" at bounding box center [271, 303] width 260 height 15
click at [274, 302] on span "add" at bounding box center [279, 303] width 19 height 19
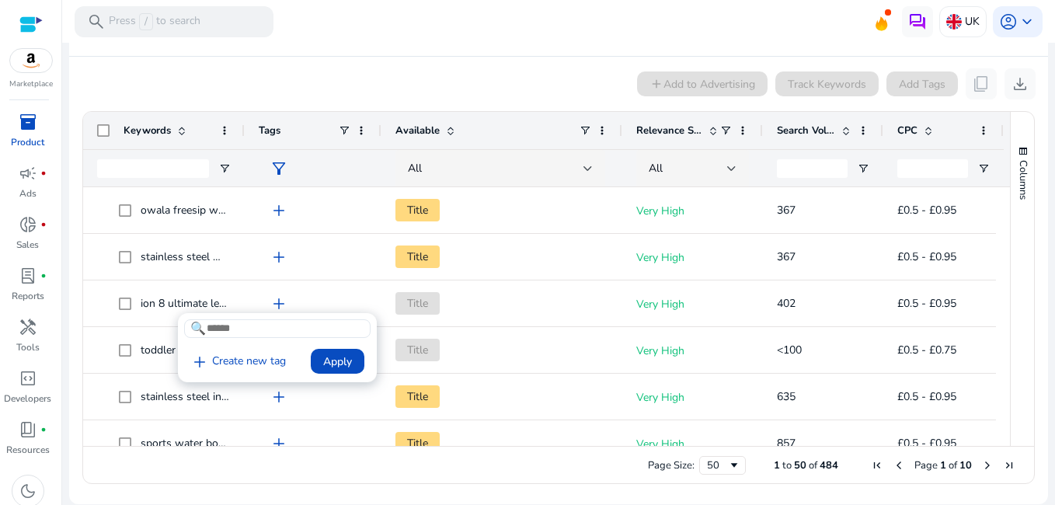
click at [274, 302] on div at bounding box center [527, 252] width 1055 height 505
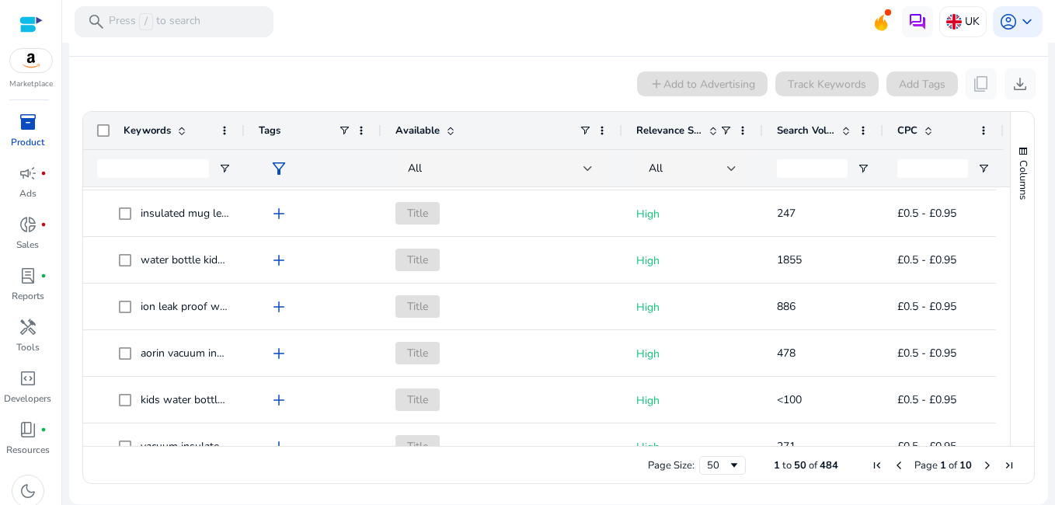
scroll to position [0, 0]
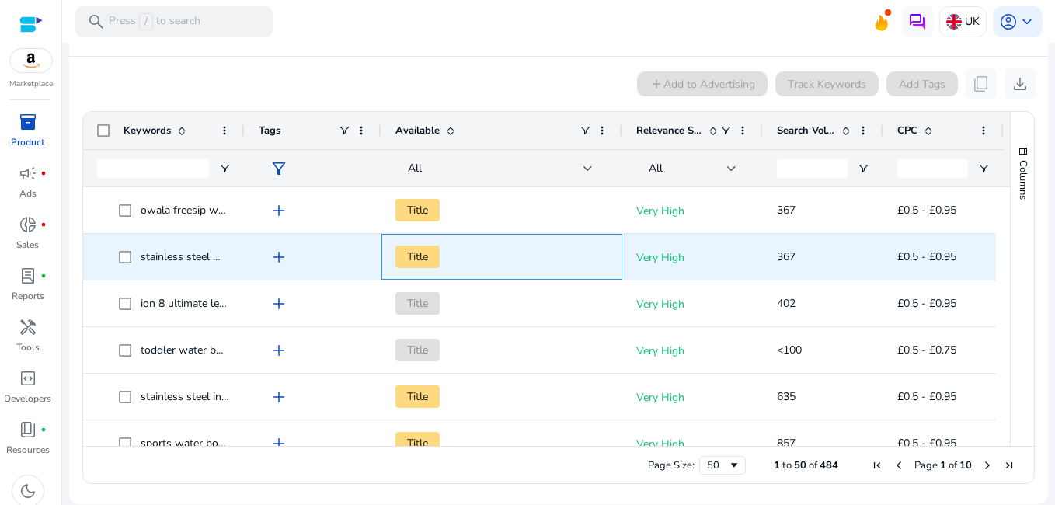
click at [420, 253] on span "Title" at bounding box center [417, 257] width 44 height 23
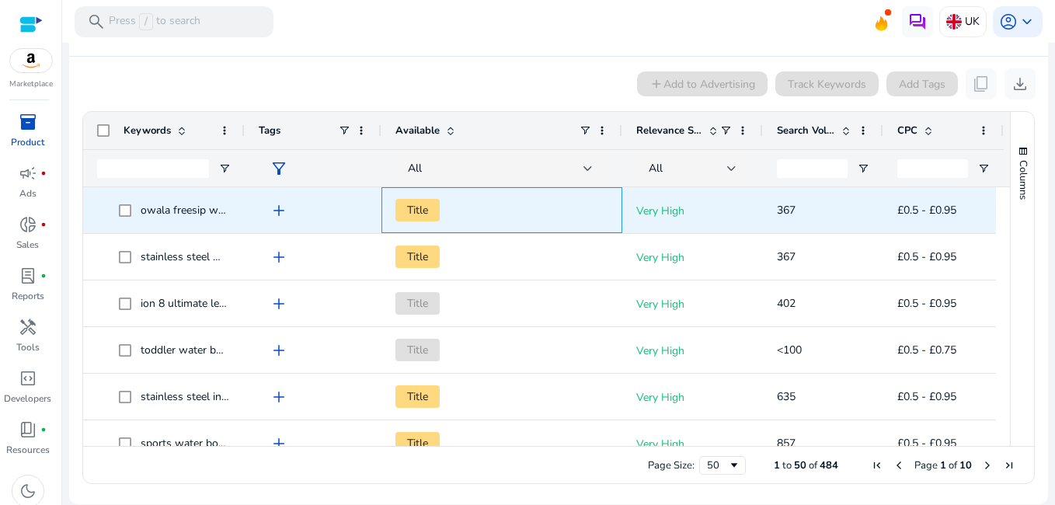
click at [433, 200] on span "Title" at bounding box center [417, 210] width 44 height 23
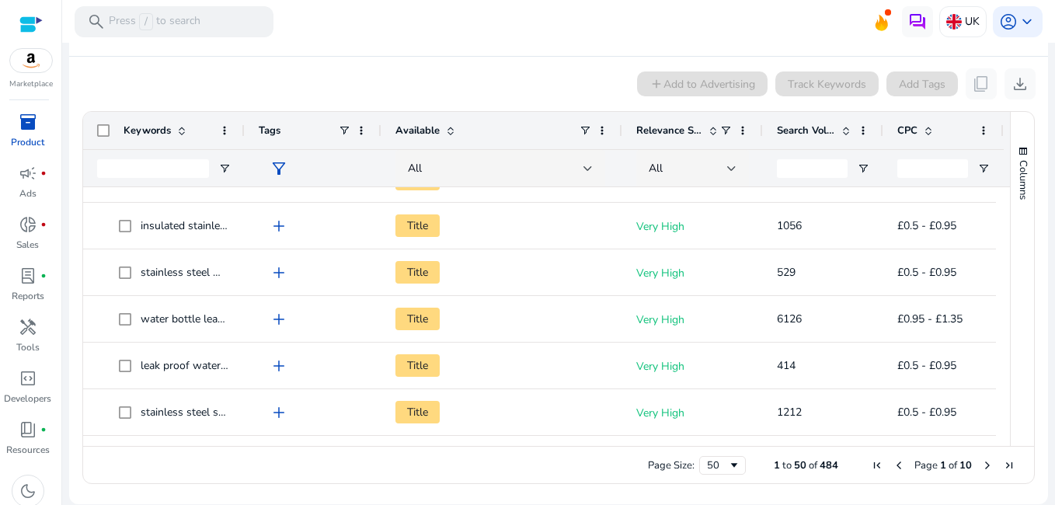
drag, startPoint x: 1004, startPoint y: 246, endPoint x: 1004, endPoint y: 271, distance: 25.6
click at [1010, 271] on div "Columns Keywords Column Labels Drag here to set column labels" at bounding box center [1022, 279] width 24 height 334
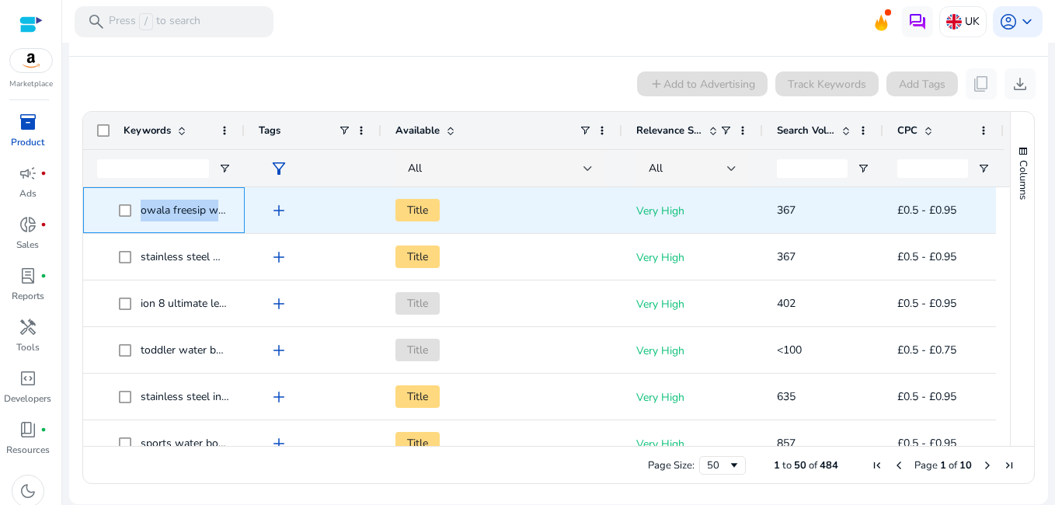
drag, startPoint x: 143, startPoint y: 203, endPoint x: 223, endPoint y: 213, distance: 80.7
click at [223, 213] on span "owala freesip water bottle" at bounding box center [205, 210] width 128 height 15
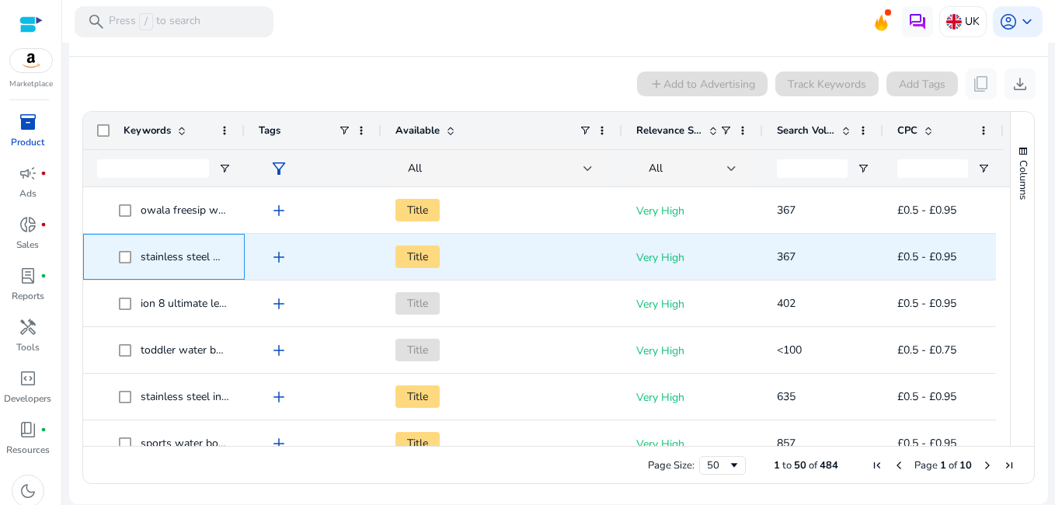
drag, startPoint x: 223, startPoint y: 213, endPoint x: 194, endPoint y: 239, distance: 38.5
click at [194, 239] on div "stainless steel water bottle bpa free" at bounding box center [164, 257] width 134 height 44
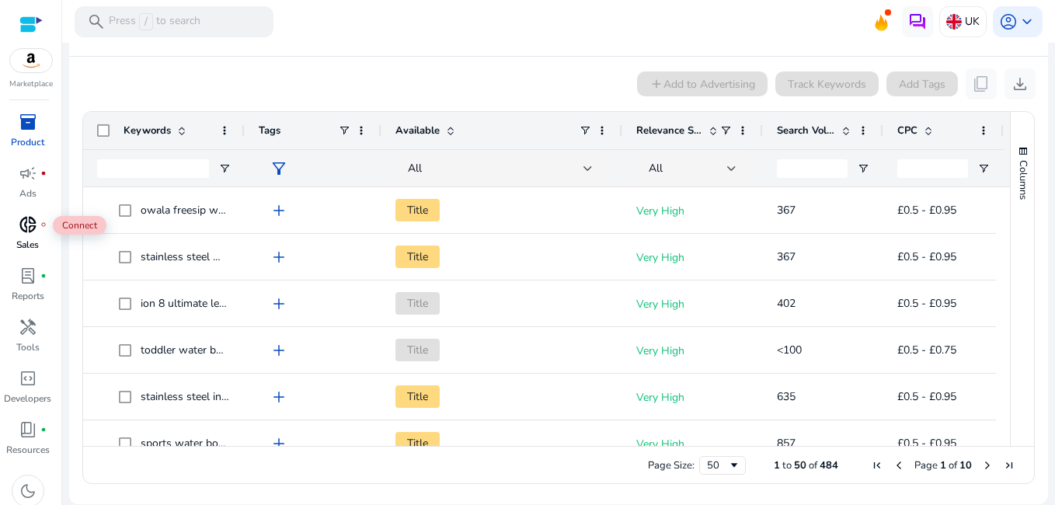
click at [30, 221] on span "donut_small" at bounding box center [28, 224] width 19 height 19
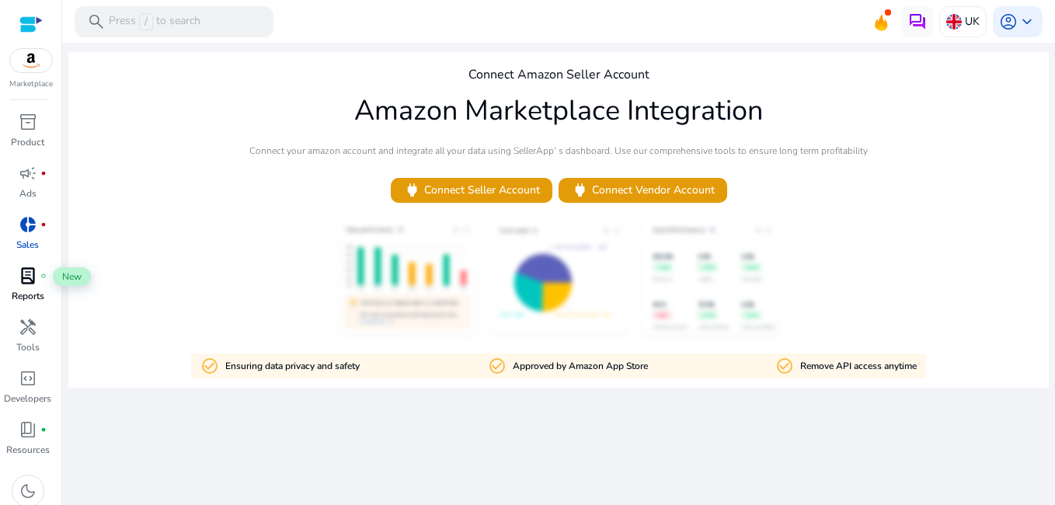
click at [37, 270] on span "lab_profile" at bounding box center [28, 276] width 19 height 19
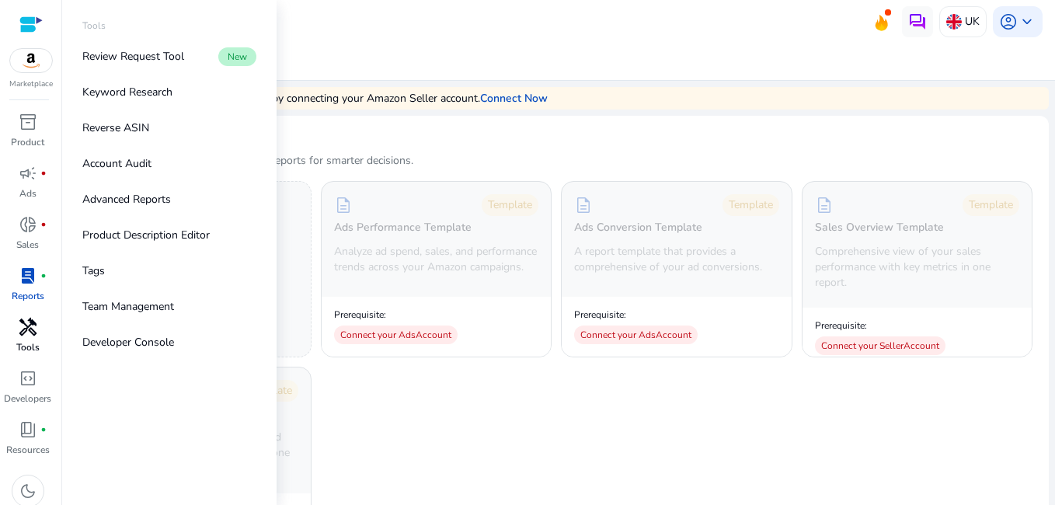
click at [23, 349] on p "Tools" at bounding box center [27, 347] width 23 height 14
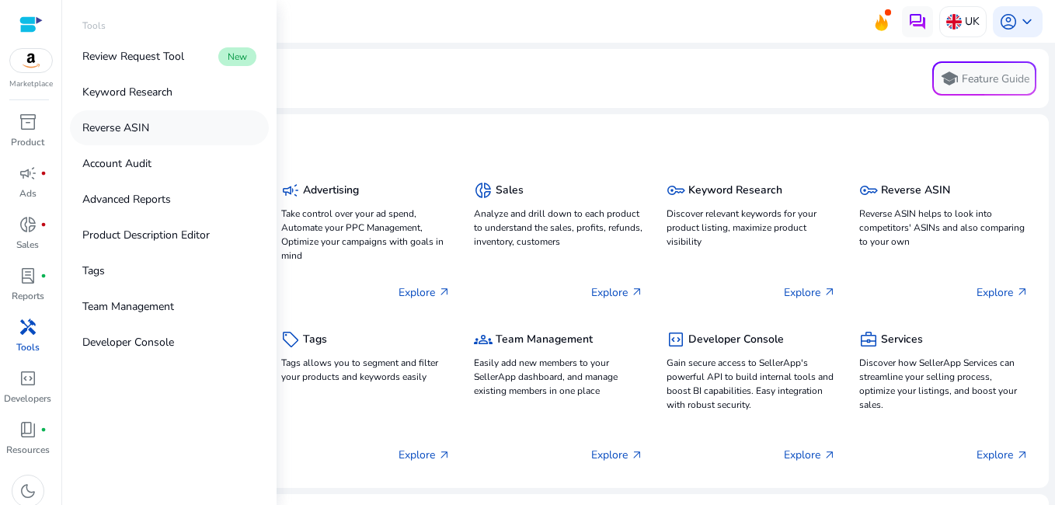
click at [97, 123] on p "Reverse ASIN" at bounding box center [115, 128] width 67 height 16
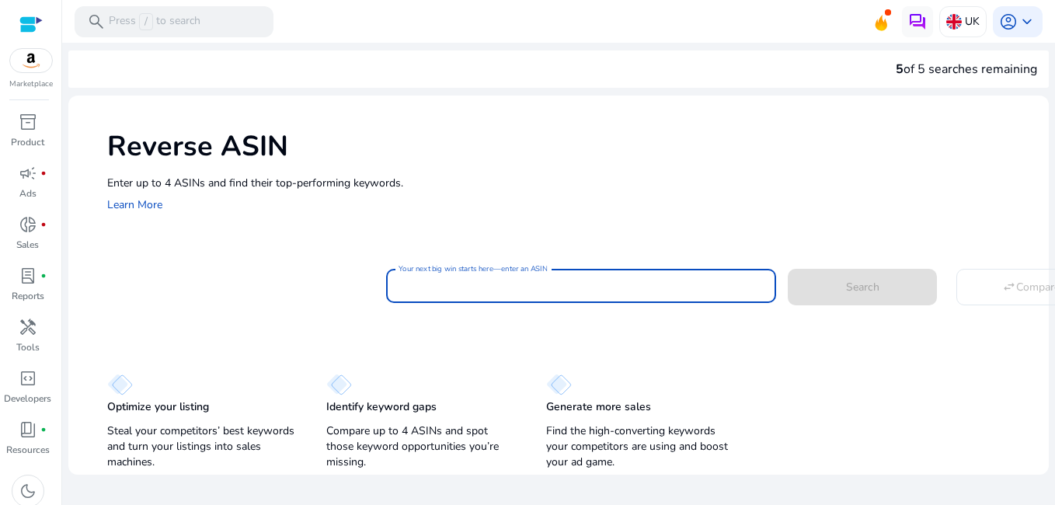
paste input "**********"
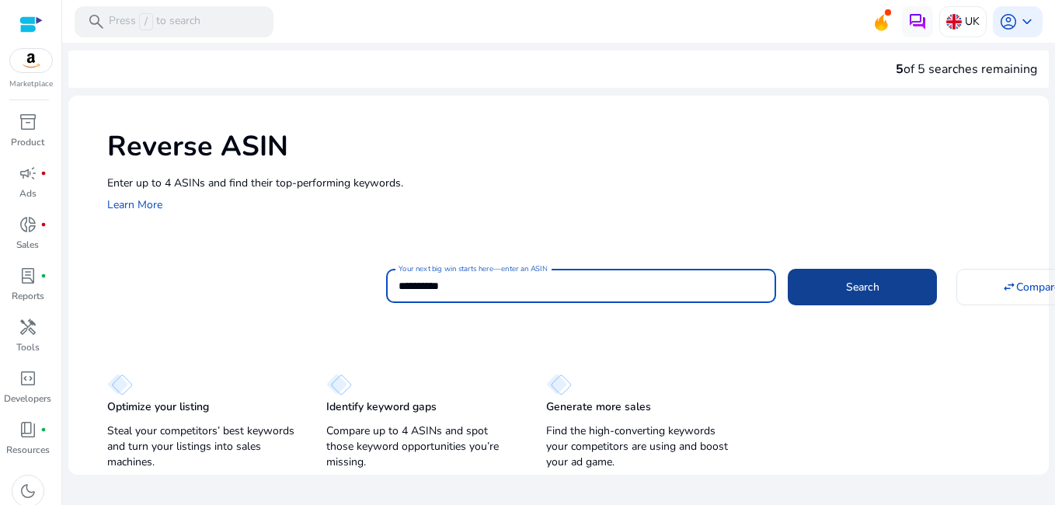
type input "**********"
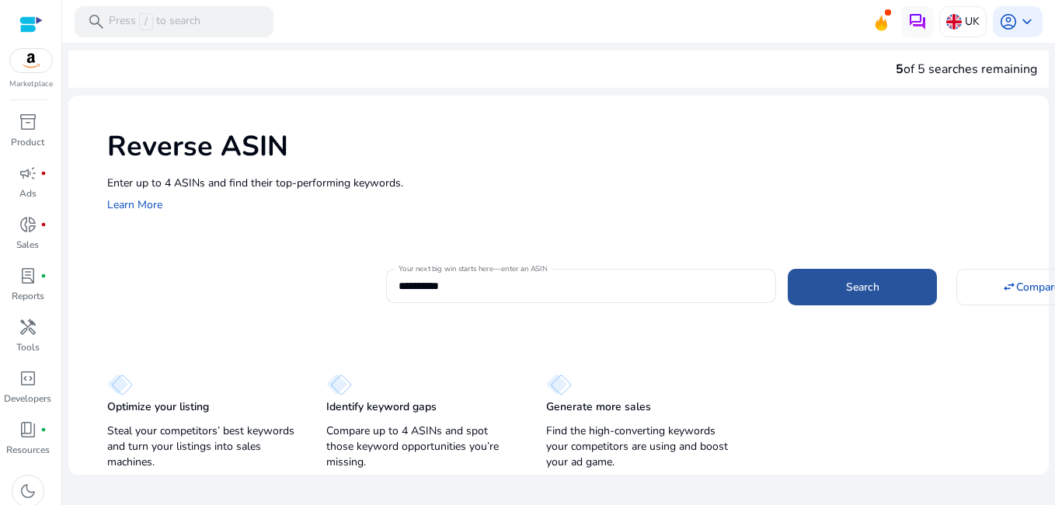
click at [813, 294] on span at bounding box center [862, 286] width 149 height 37
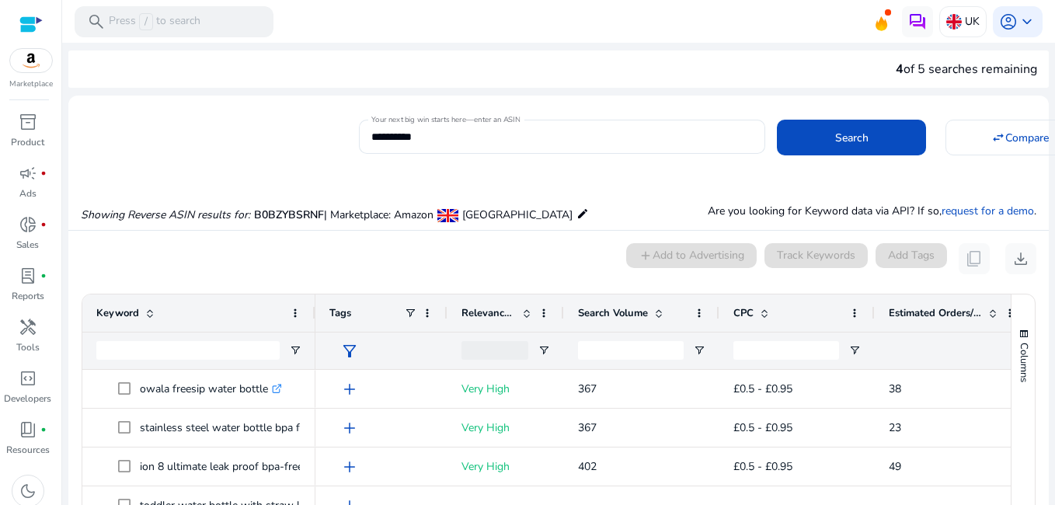
scroll to position [166, 0]
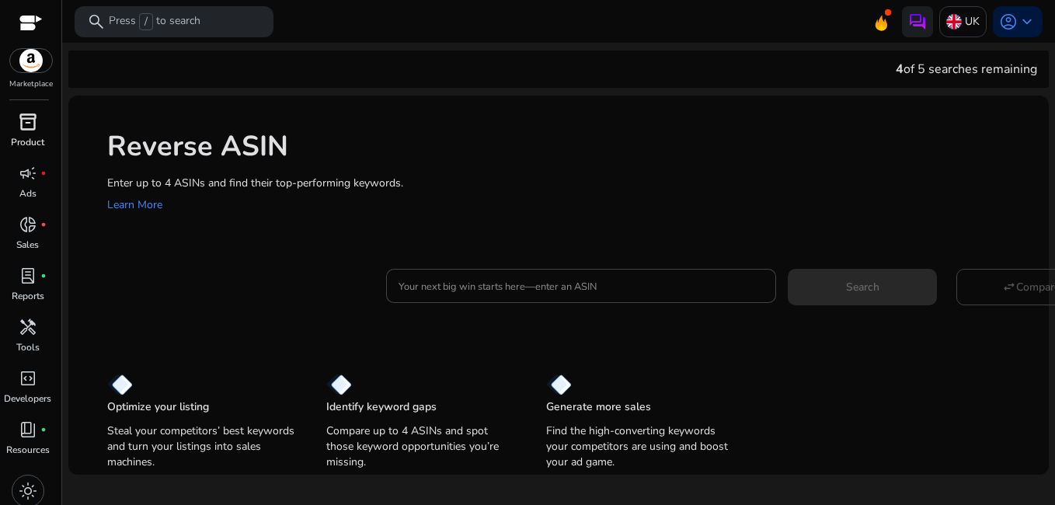
click at [19, 127] on span "inventory_2" at bounding box center [28, 122] width 19 height 19
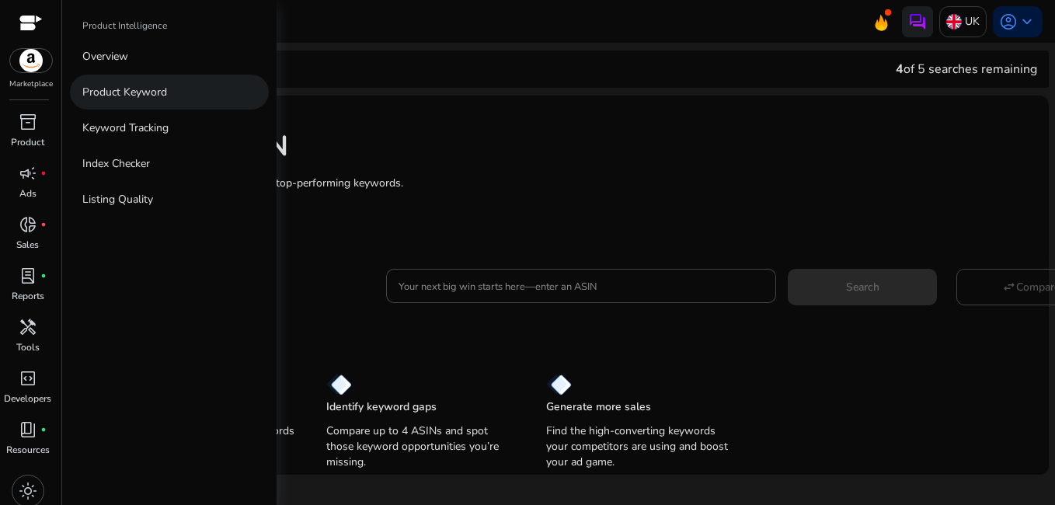
click at [99, 84] on p "Product Keyword" at bounding box center [124, 92] width 85 height 16
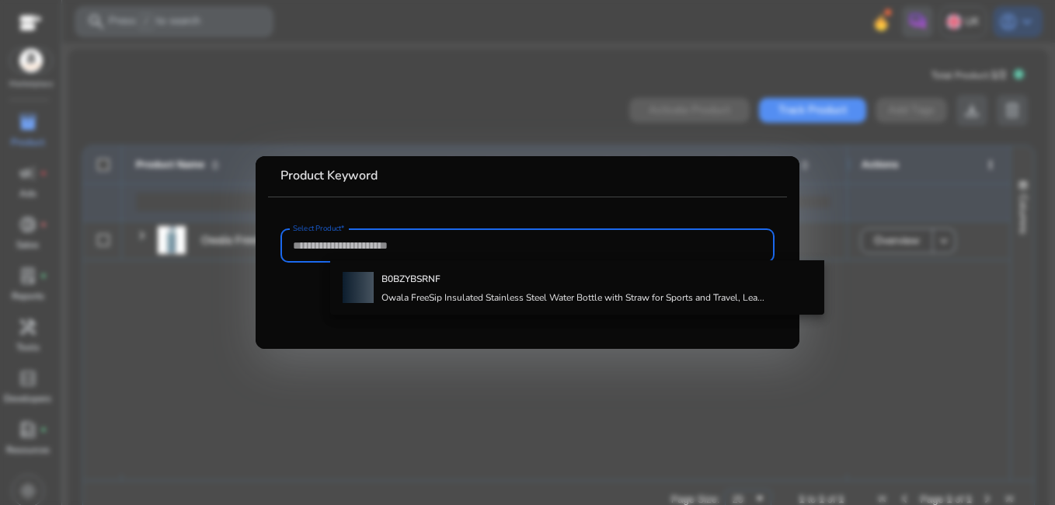
drag, startPoint x: 396, startPoint y: 245, endPoint x: 409, endPoint y: 295, distance: 52.0
click at [409, 295] on h4 "Owala FreeSip Insulated Stainless Steel Water Bottle with Straw for Sports and …" at bounding box center [573, 297] width 383 height 12
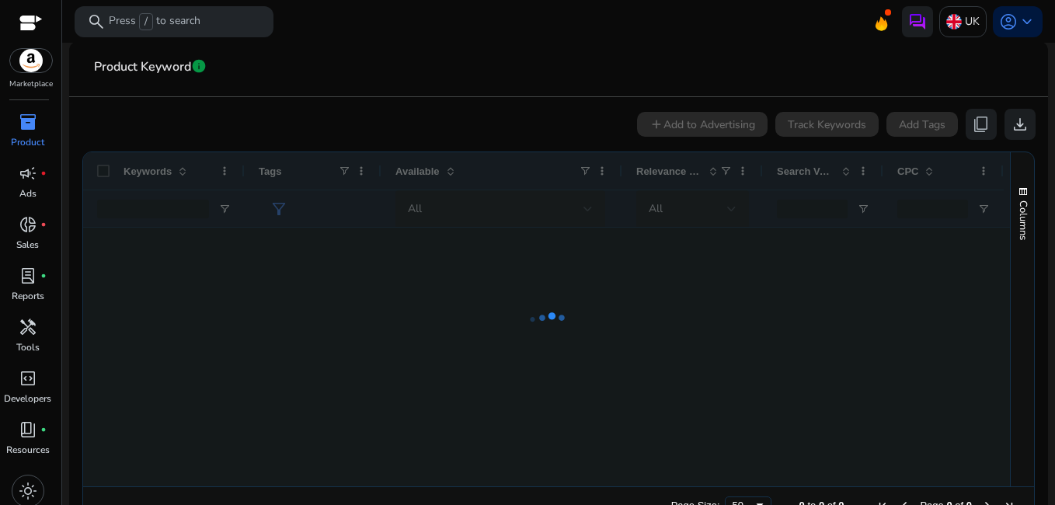
scroll to position [264, 0]
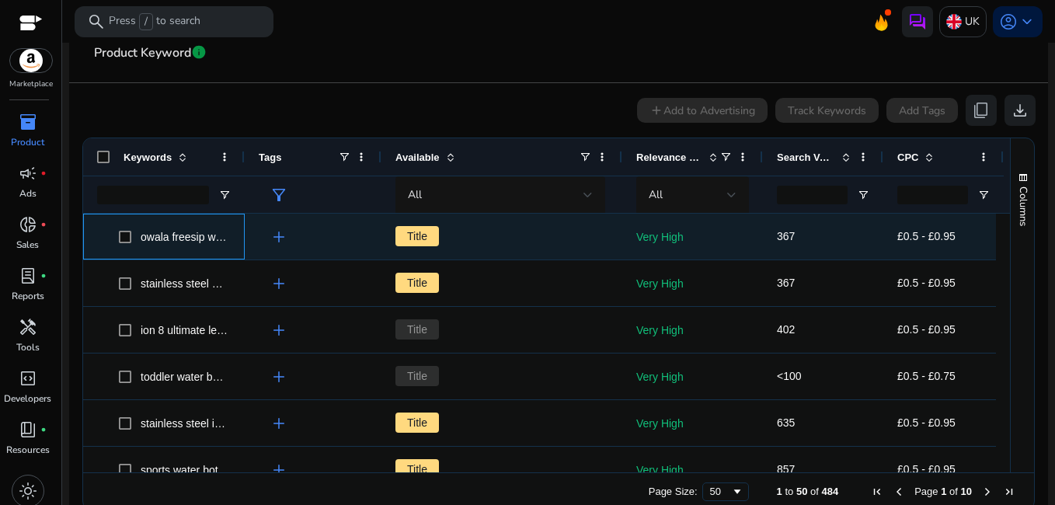
click at [200, 235] on span "owala freesip water bottle" at bounding box center [203, 237] width 124 height 12
drag, startPoint x: 200, startPoint y: 235, endPoint x: 217, endPoint y: 232, distance: 16.6
click at [217, 232] on span "owala freesip water bottle" at bounding box center [203, 237] width 124 height 12
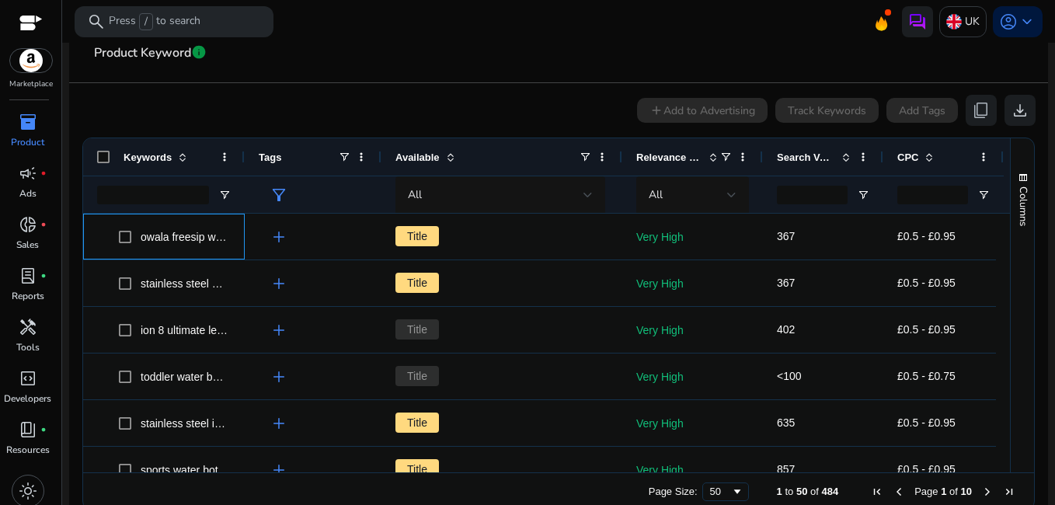
copy span "owala freesip w"
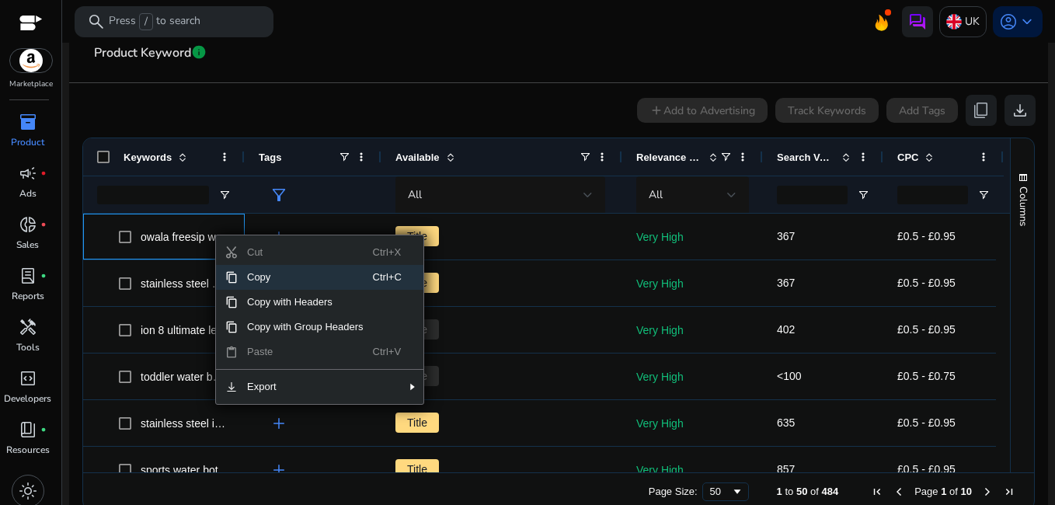
click at [241, 281] on span "Copy" at bounding box center [305, 277] width 135 height 25
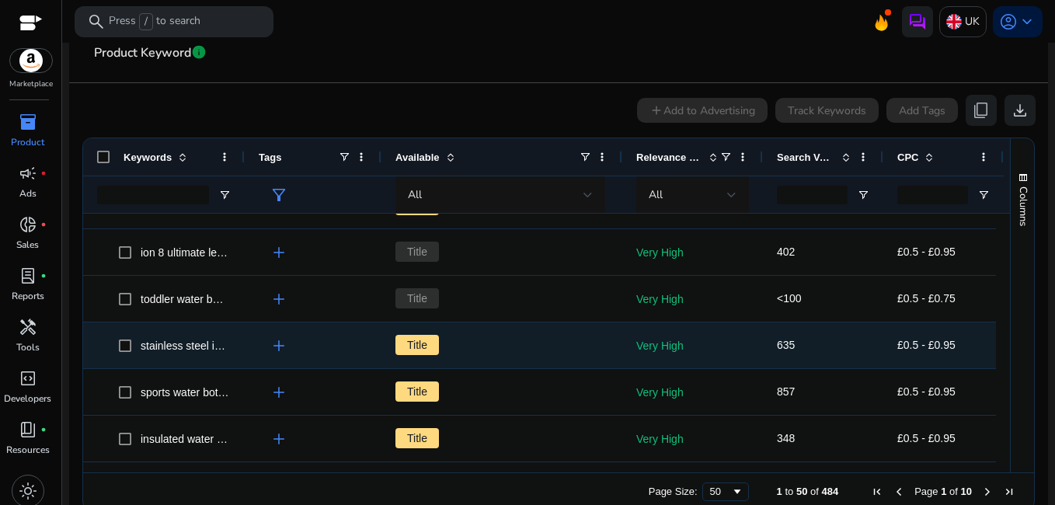
scroll to position [78, 0]
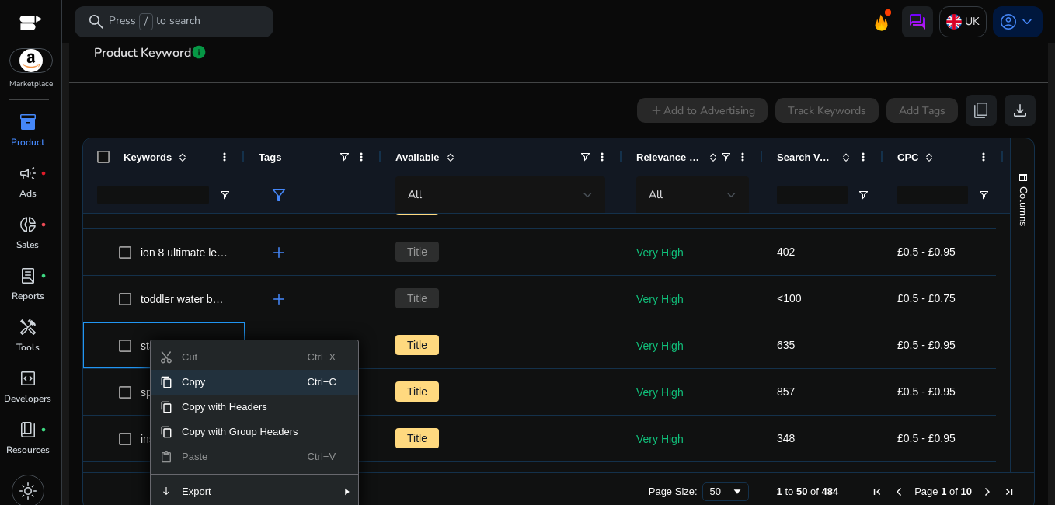
click at [168, 378] on span "Context Menu" at bounding box center [166, 382] width 12 height 12
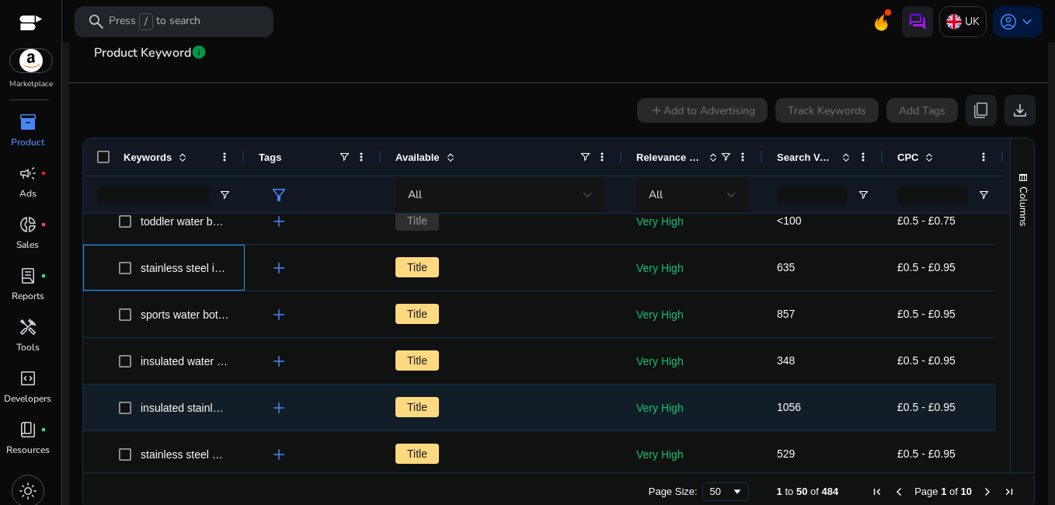
scroll to position [155, 0]
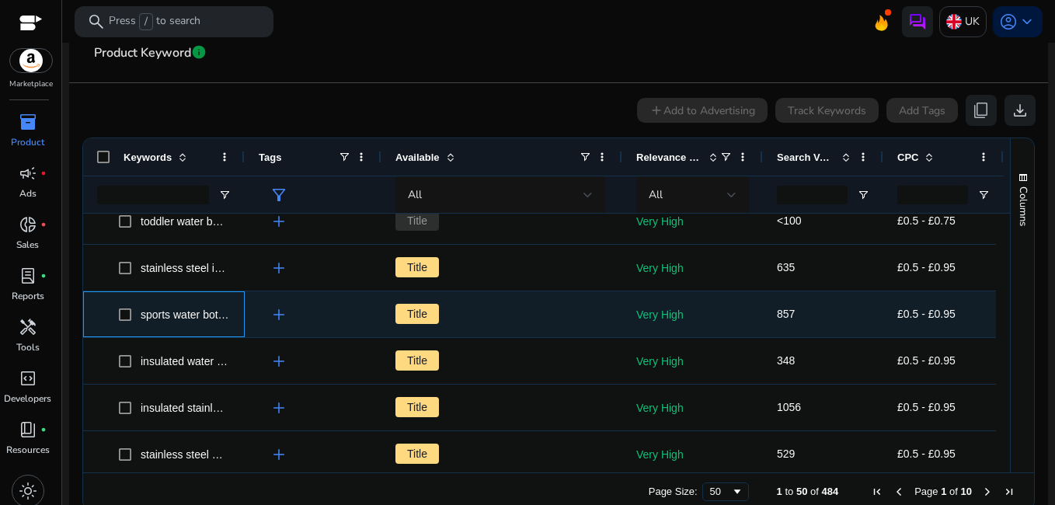
click at [215, 315] on span "sports water bottle bpa free" at bounding box center [207, 314] width 132 height 12
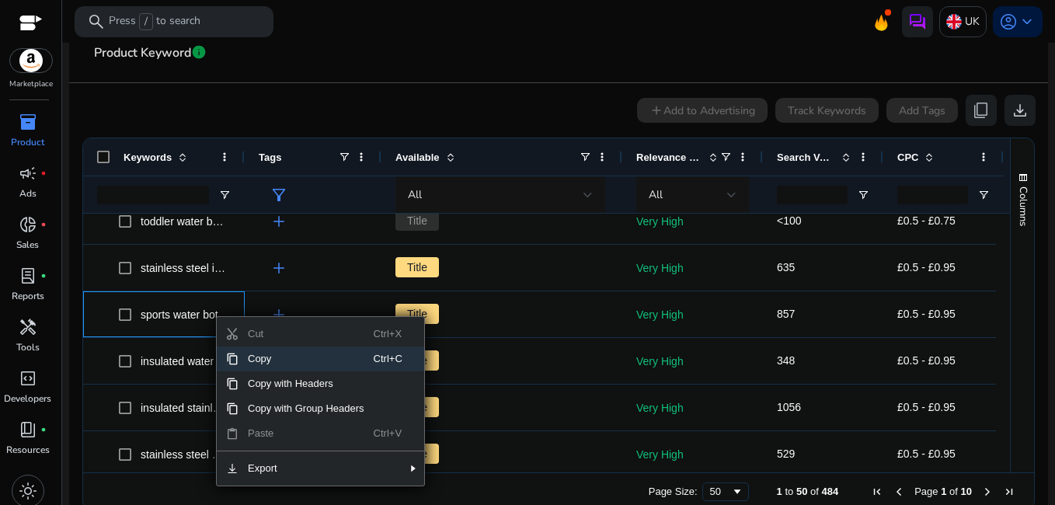
click at [240, 353] on span "Copy" at bounding box center [306, 359] width 135 height 25
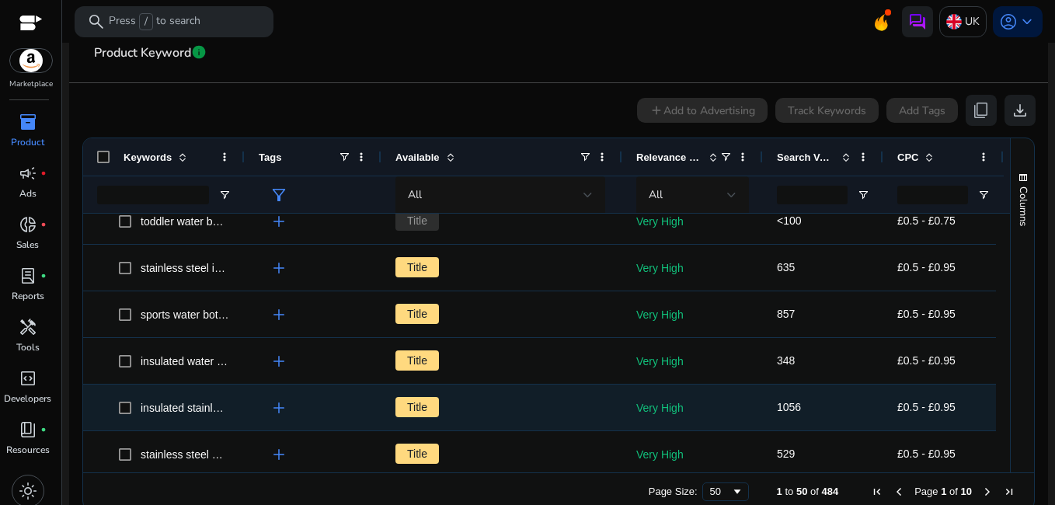
click at [209, 404] on span "insulated stainless steel water bottle" at bounding box center [228, 408] width 174 height 12
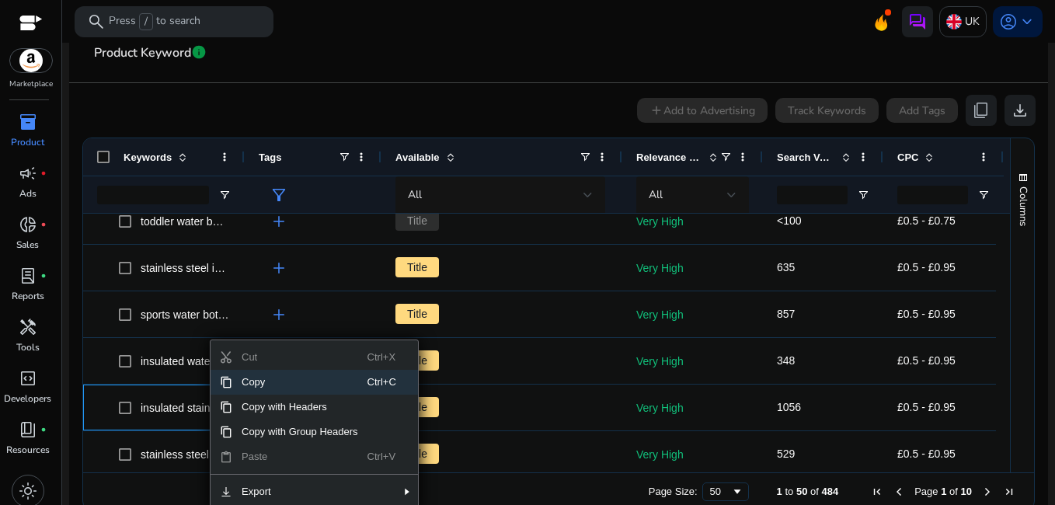
click at [235, 382] on span "Copy" at bounding box center [299, 382] width 135 height 25
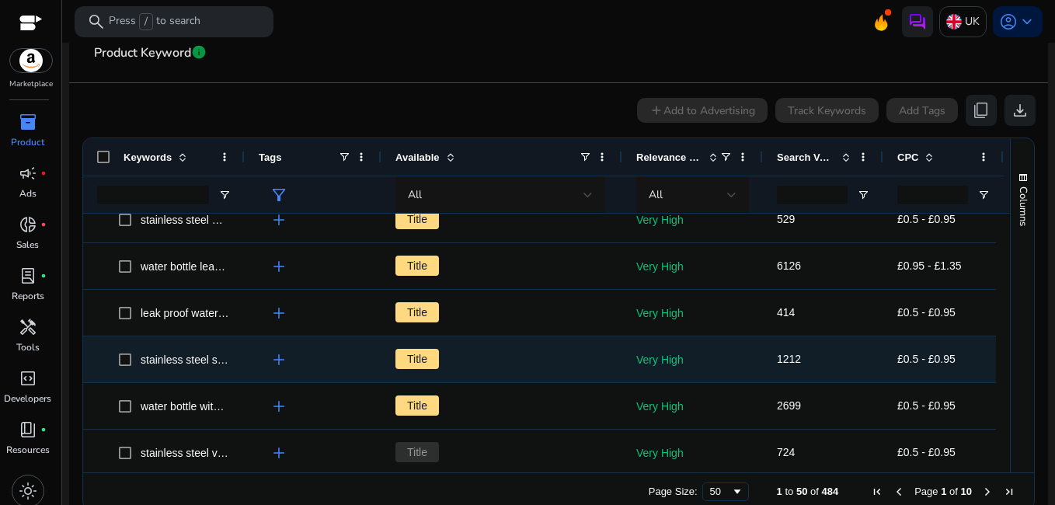
scroll to position [389, 0]
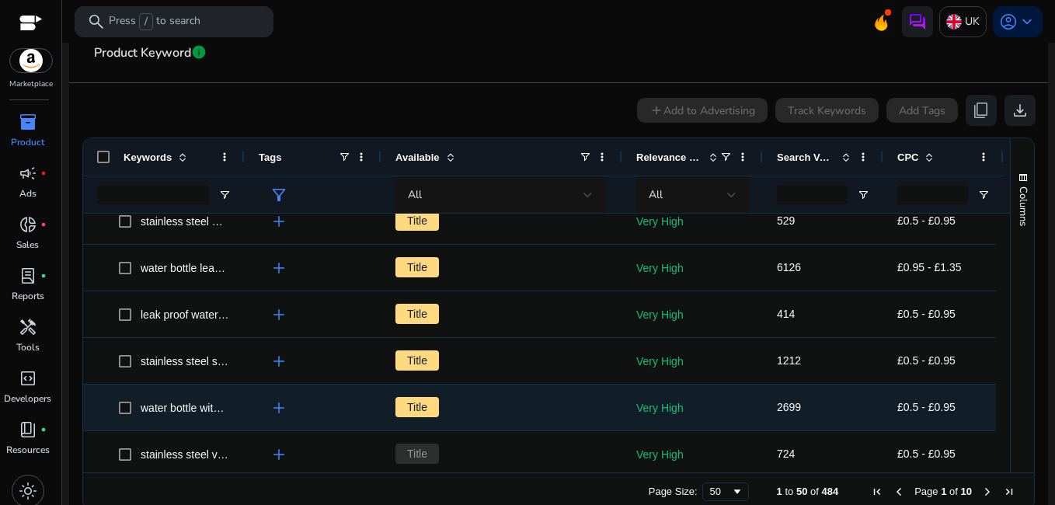
click at [211, 408] on span "water bottle with straw bpa free" at bounding box center [216, 408] width 151 height 12
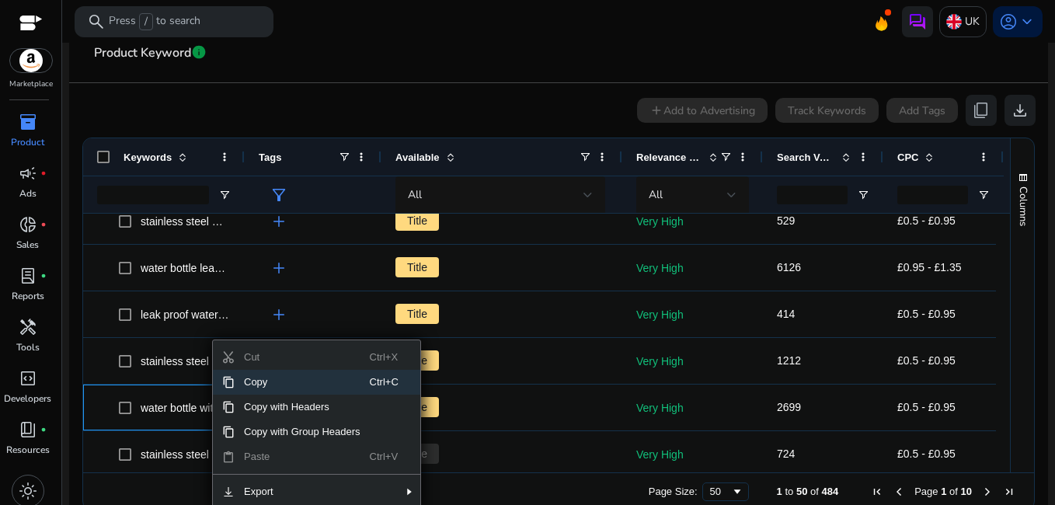
click at [235, 385] on span "Copy" at bounding box center [302, 382] width 135 height 25
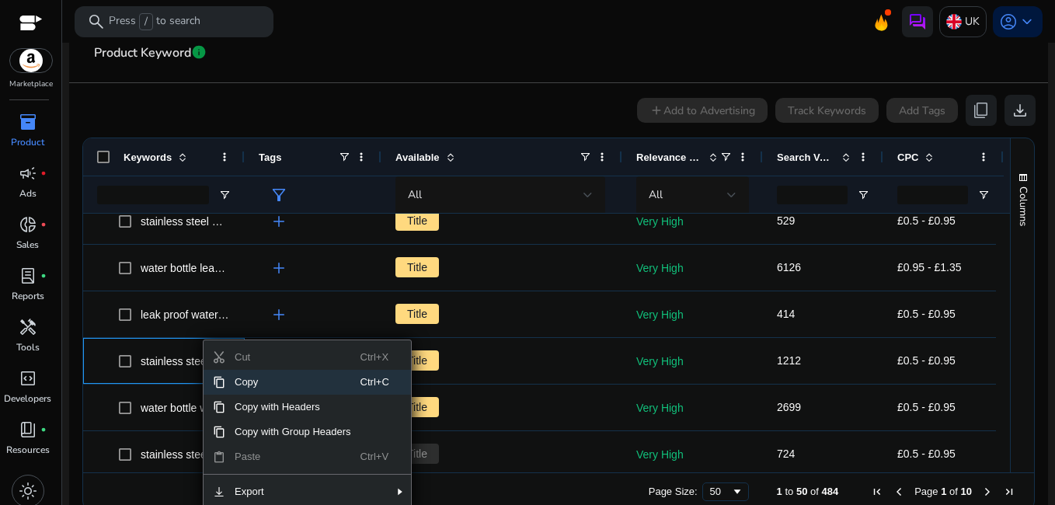
click at [228, 389] on span "Copy" at bounding box center [292, 382] width 135 height 25
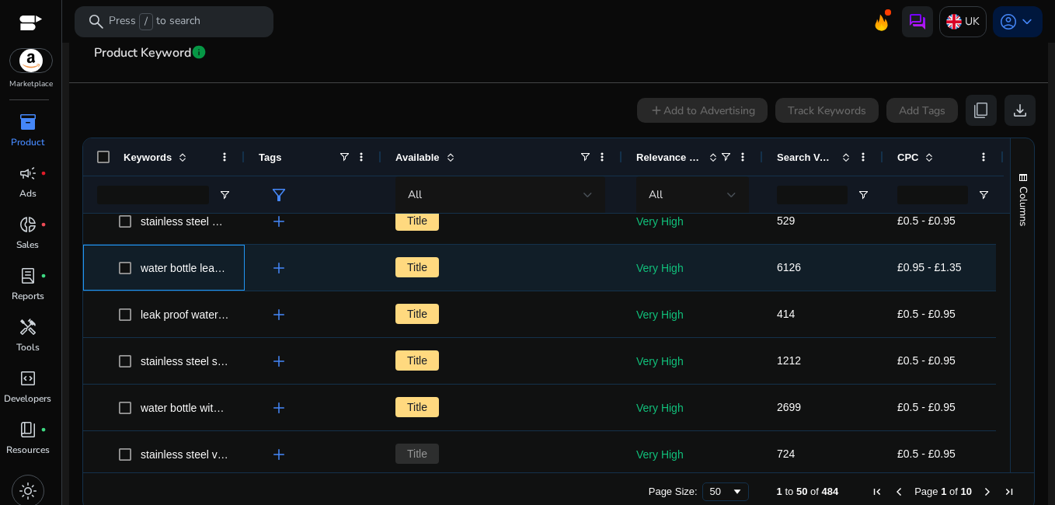
click at [201, 263] on span "water bottle leak proof" at bounding box center [194, 268] width 107 height 12
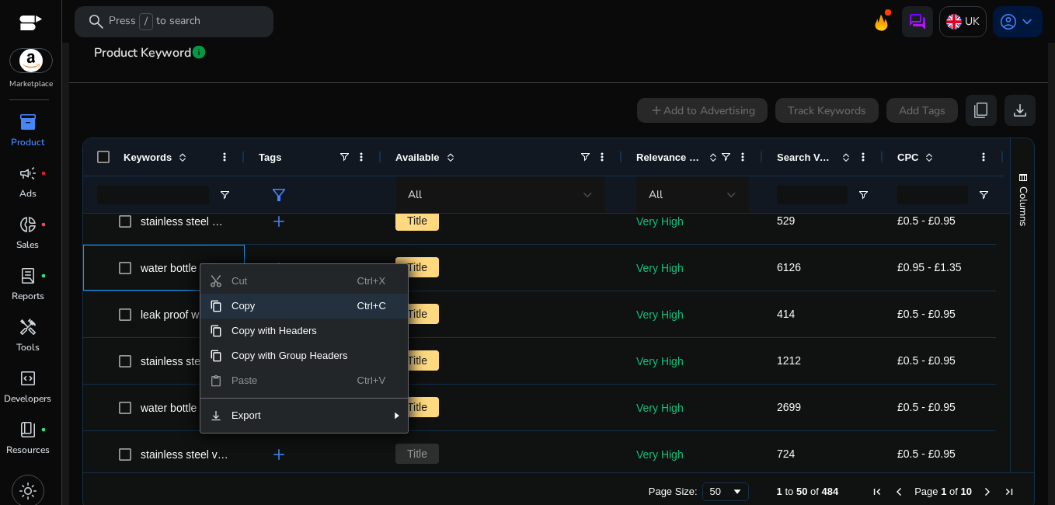
click at [223, 310] on span "Copy" at bounding box center [289, 306] width 135 height 25
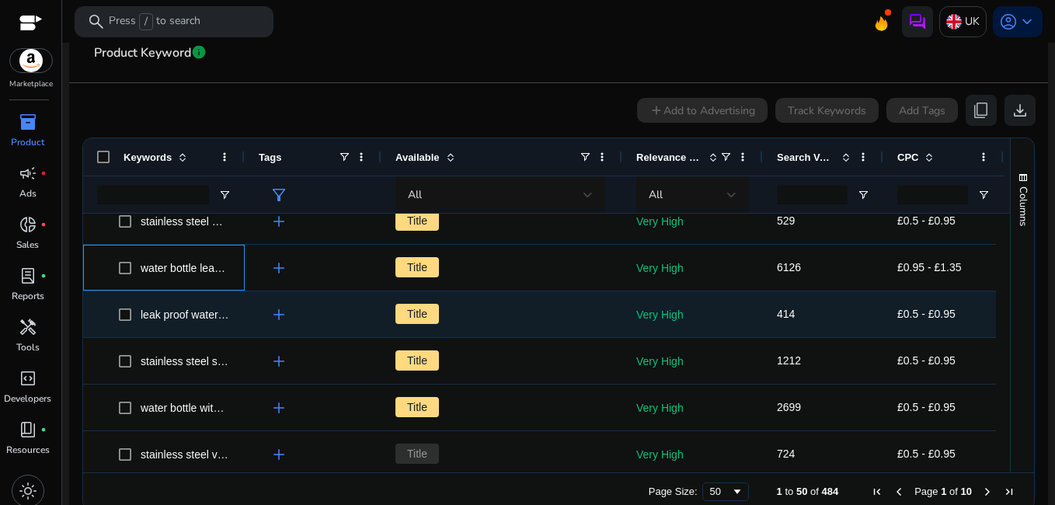
scroll to position [0, 0]
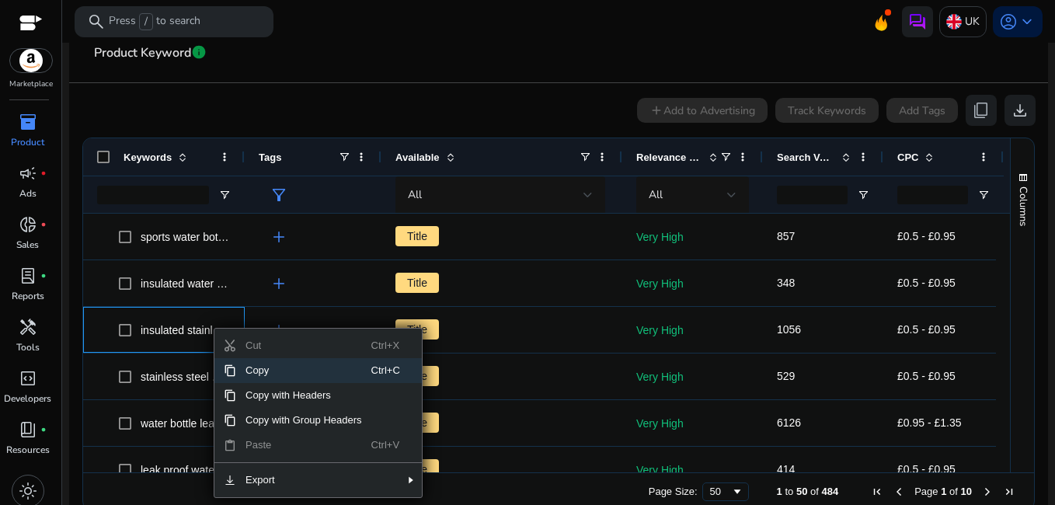
click at [243, 371] on span "Copy" at bounding box center [303, 370] width 135 height 25
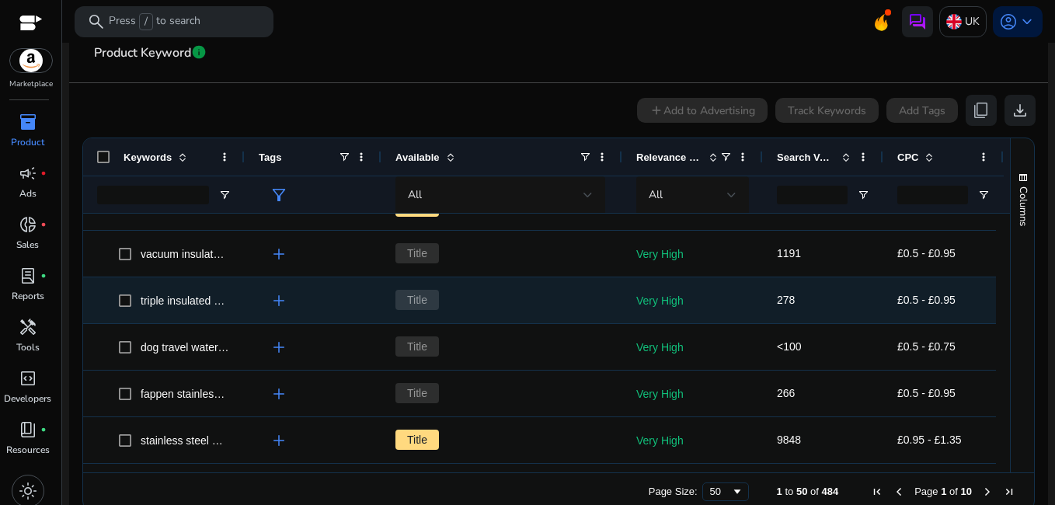
scroll to position [775, 0]
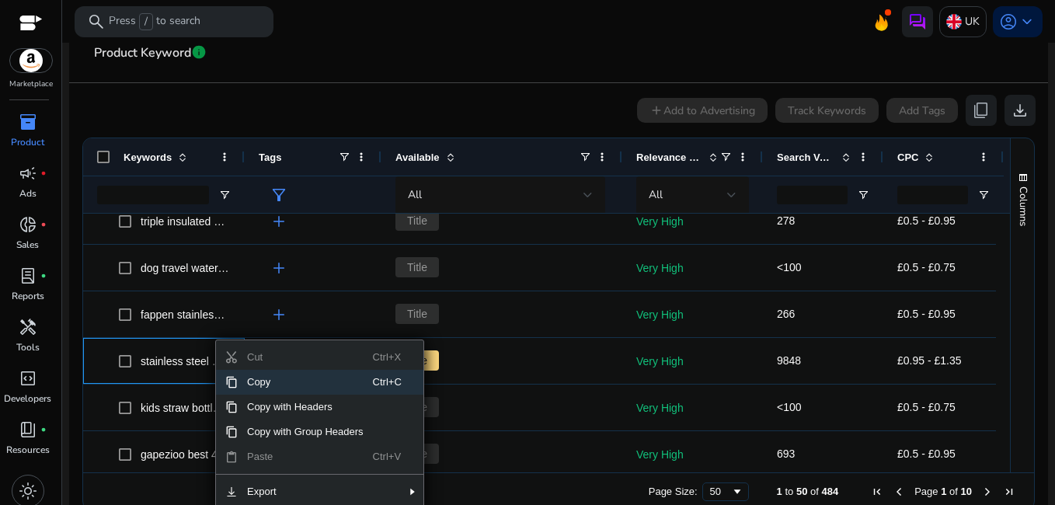
click at [248, 378] on span "Copy" at bounding box center [305, 382] width 135 height 25
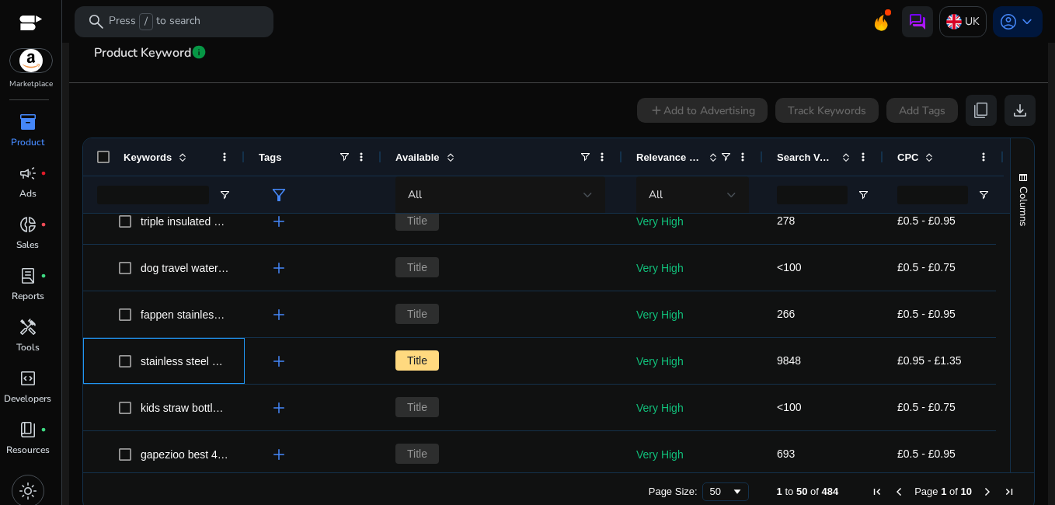
scroll to position [0, 0]
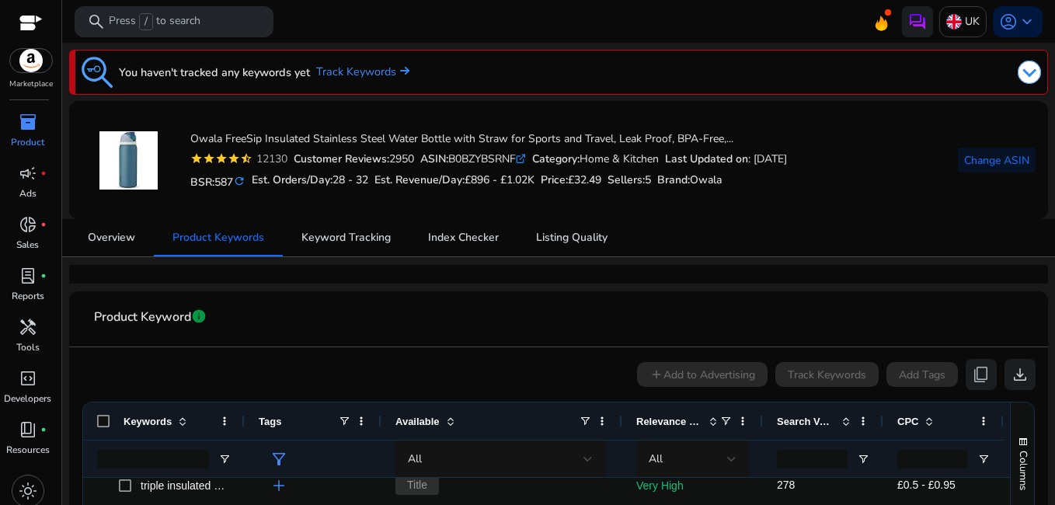
click at [98, 67] on img at bounding box center [97, 72] width 31 height 31
click at [352, 75] on link "Track Keywords" at bounding box center [362, 72] width 93 height 17
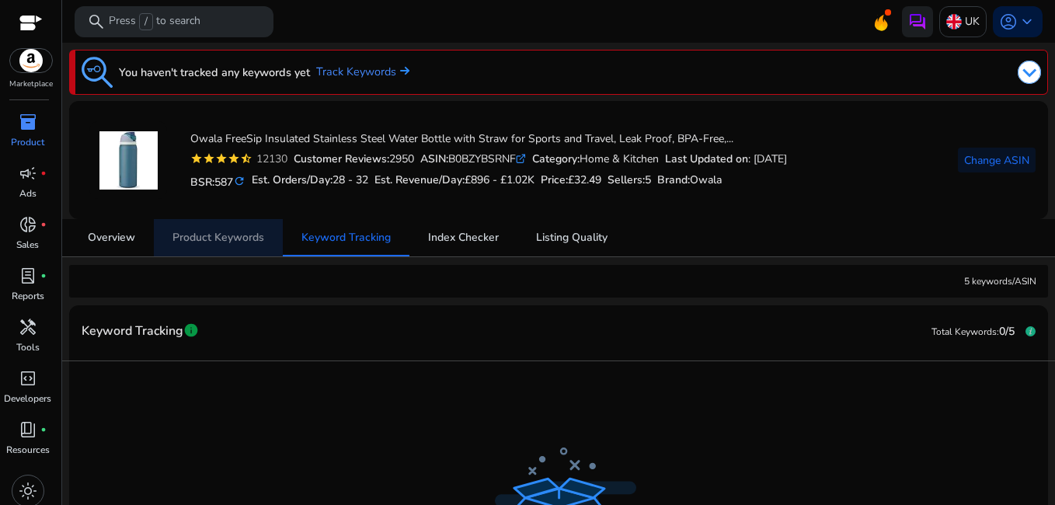
click at [241, 247] on span "Product Keywords" at bounding box center [218, 237] width 92 height 37
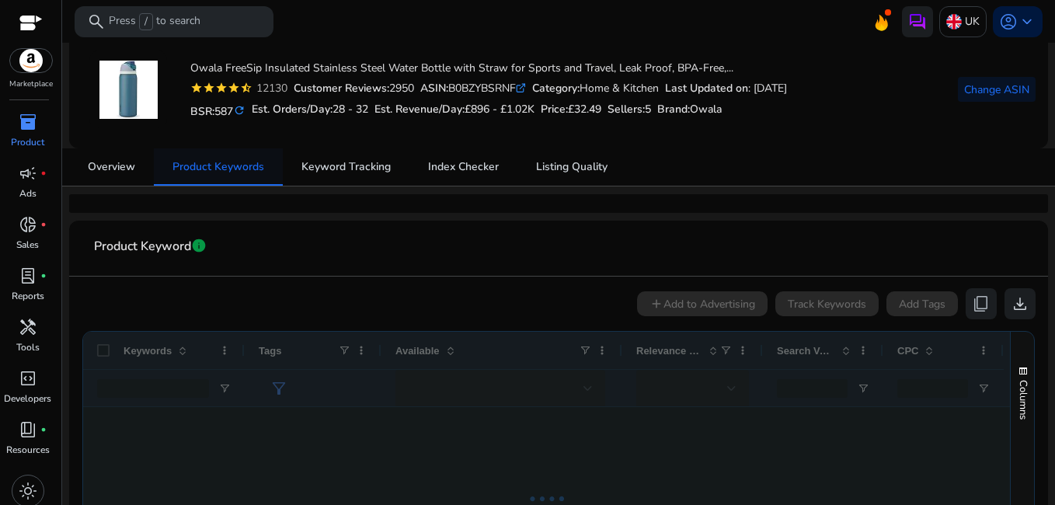
scroll to position [155, 0]
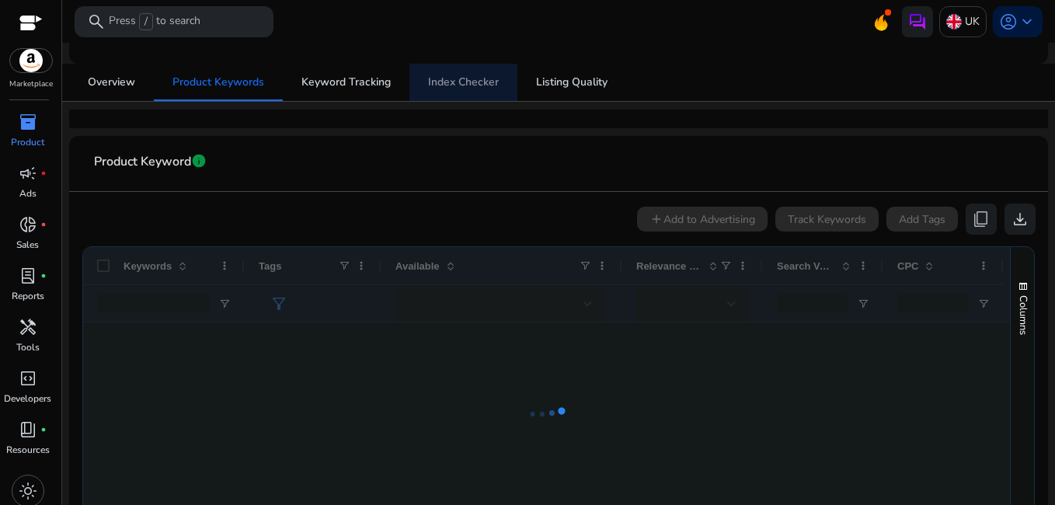
click at [445, 90] on span "Index Checker" at bounding box center [463, 82] width 71 height 37
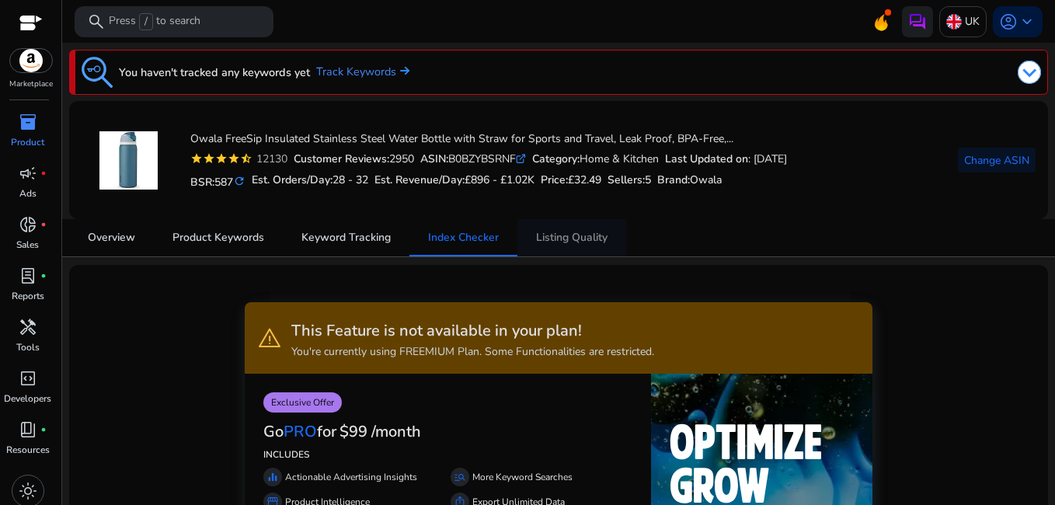
click at [544, 235] on span "Listing Quality" at bounding box center [571, 237] width 71 height 11
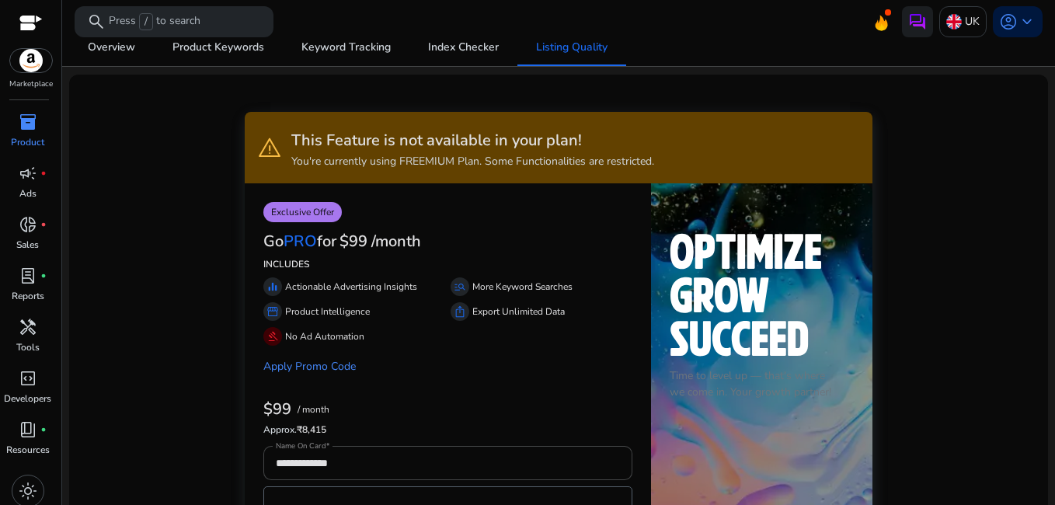
scroll to position [78, 0]
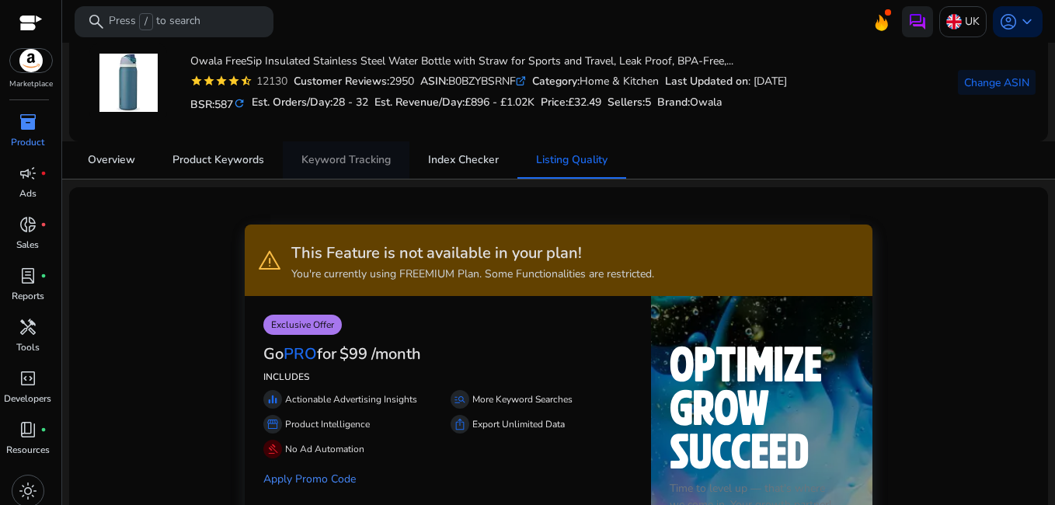
click at [334, 155] on span "Keyword Tracking" at bounding box center [345, 160] width 89 height 11
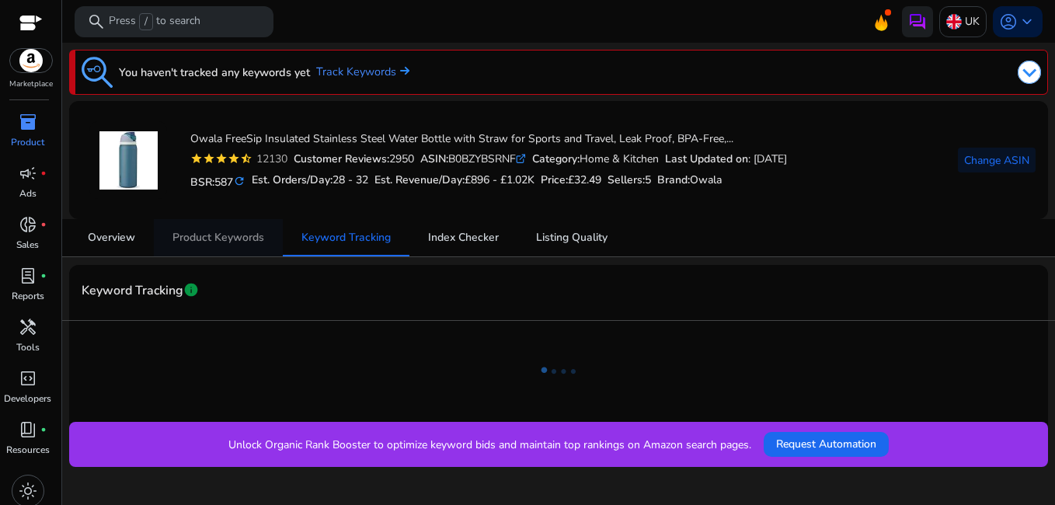
click at [232, 238] on span "Product Keywords" at bounding box center [218, 237] width 92 height 11
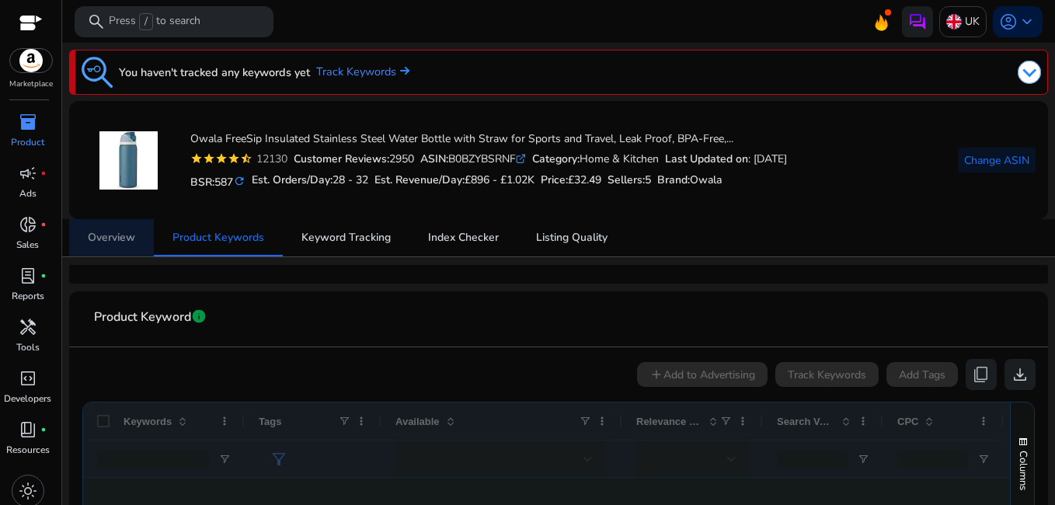
drag, startPoint x: 356, startPoint y: 308, endPoint x: 133, endPoint y: 245, distance: 231.9
click at [133, 245] on span "Overview" at bounding box center [111, 237] width 47 height 37
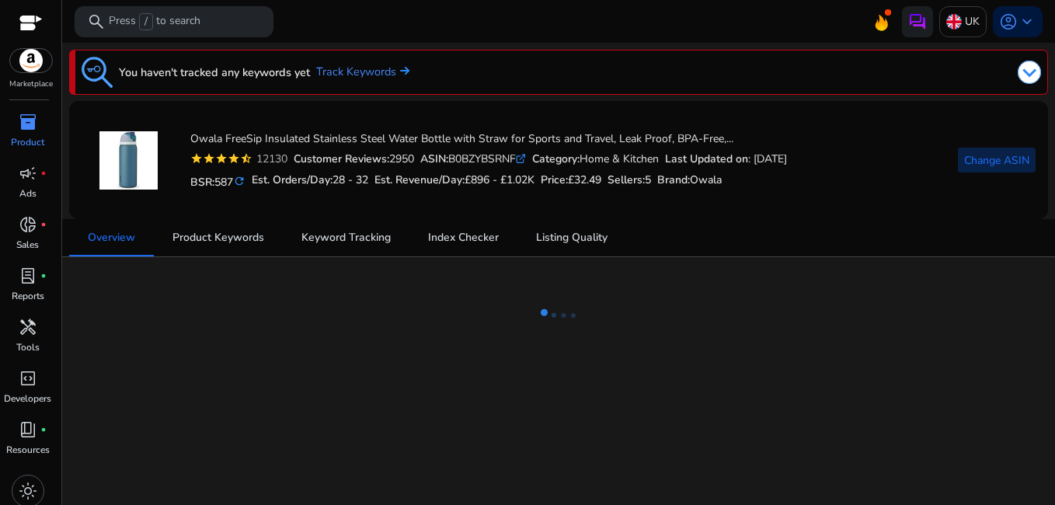
click at [965, 160] on span "Change ASIN" at bounding box center [996, 160] width 65 height 16
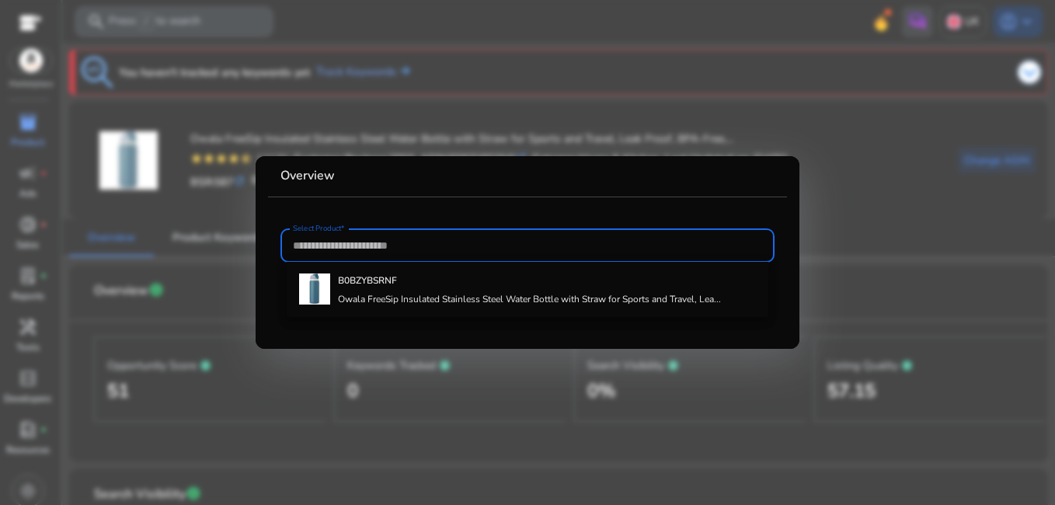
paste input "**********"
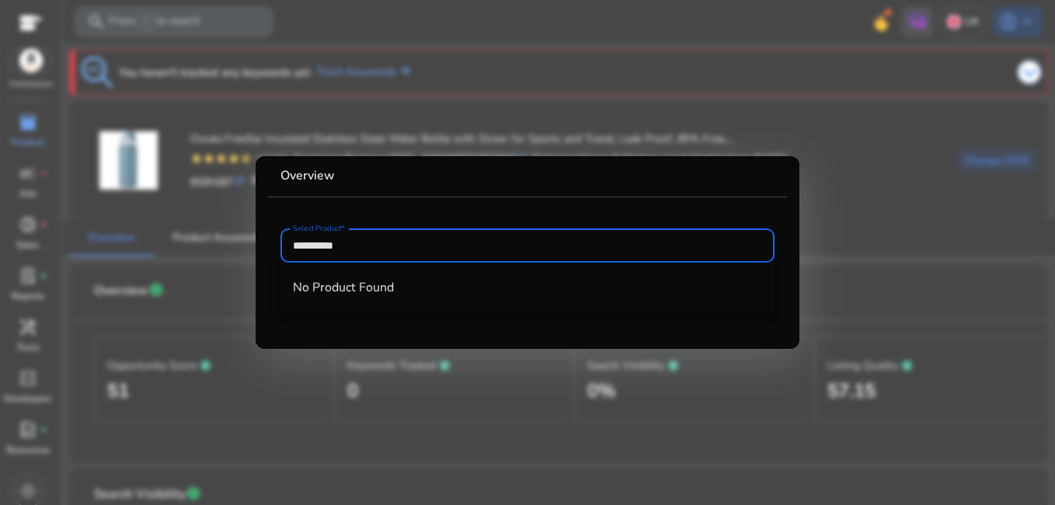
click at [448, 238] on input "**********" at bounding box center [527, 245] width 469 height 17
click at [417, 234] on div "**********" at bounding box center [527, 245] width 469 height 34
type input "*"
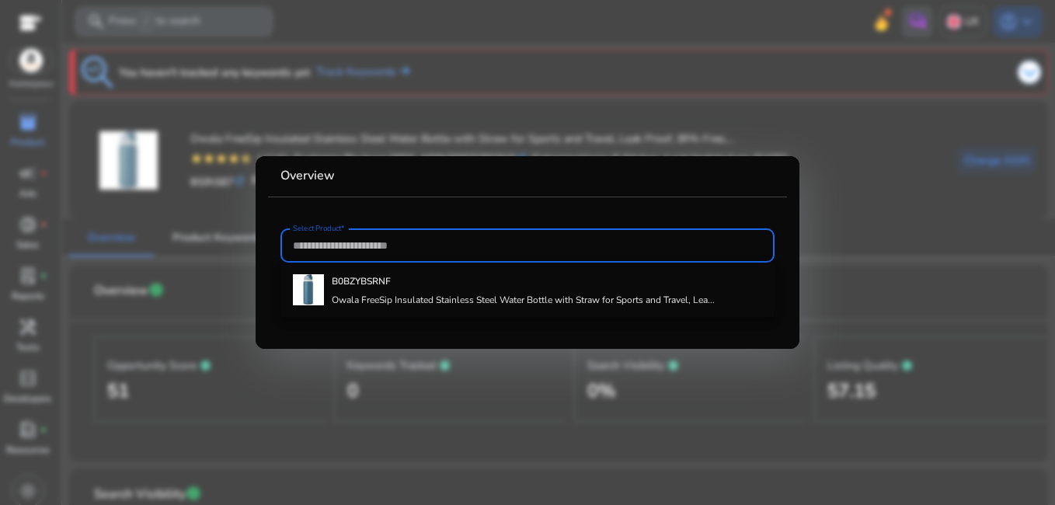
paste input "**********"
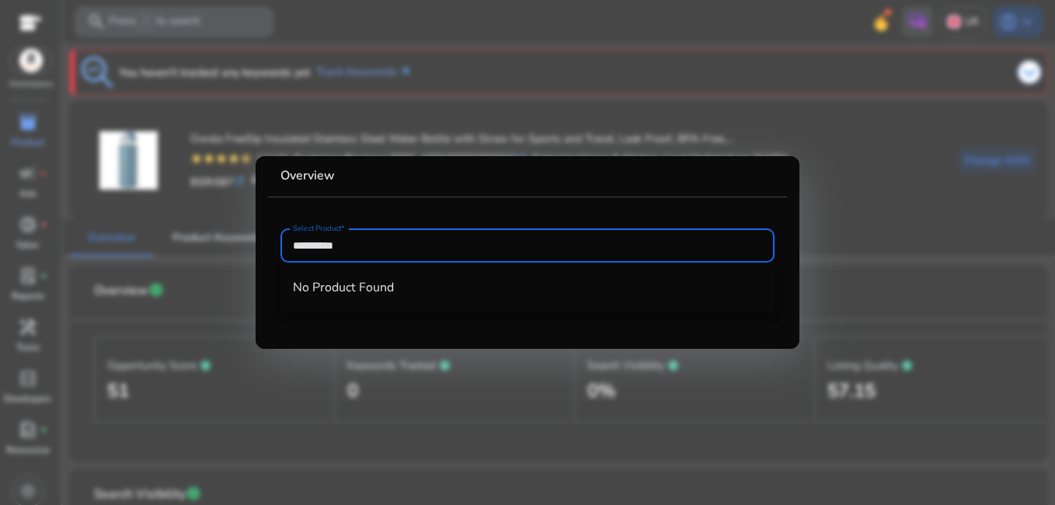
type input "**********"
